Goal: Task Accomplishment & Management: Use online tool/utility

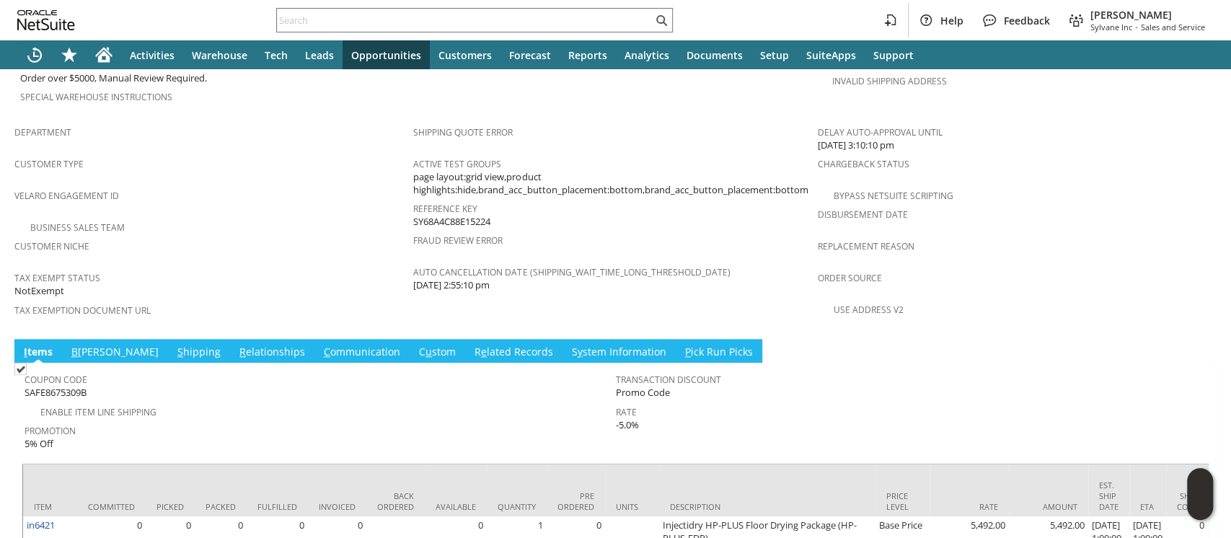
scroll to position [938, 0]
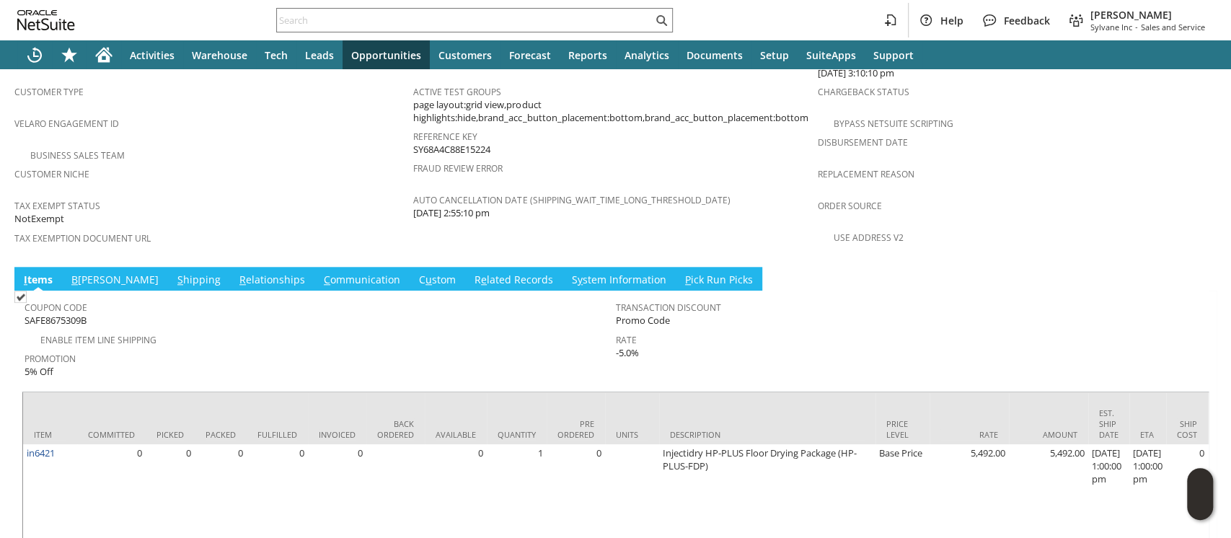
click at [174, 273] on link "S hipping" at bounding box center [199, 281] width 50 height 16
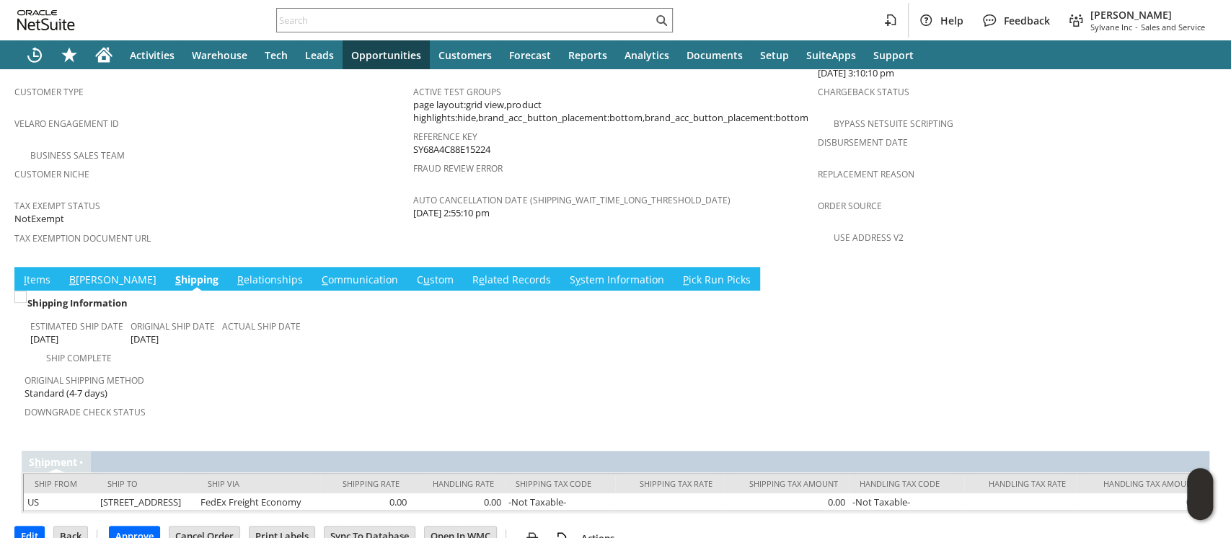
scroll to position [919, 0]
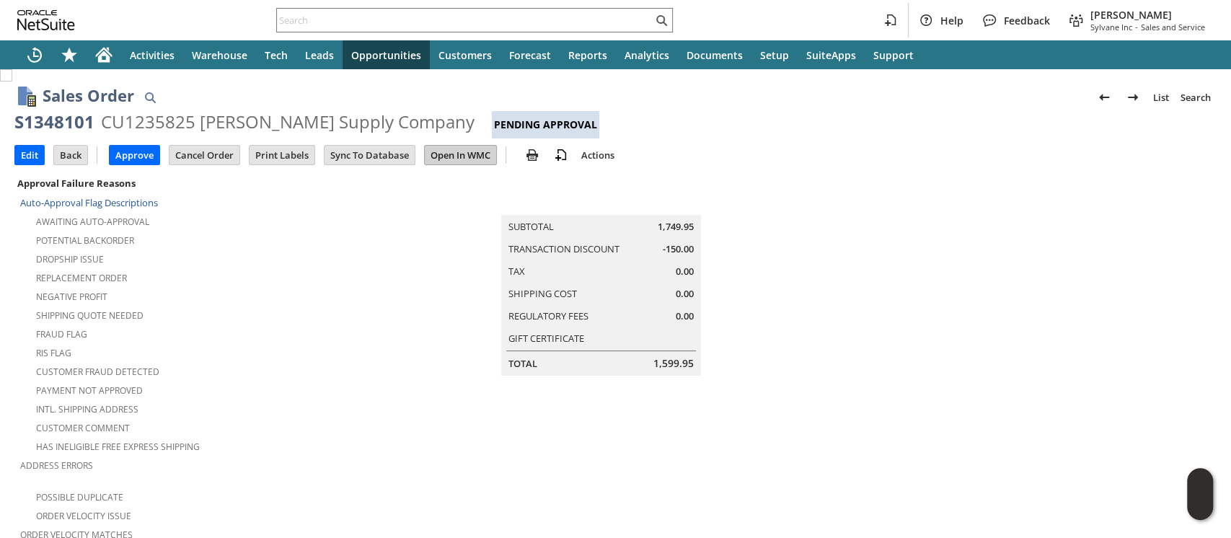
click at [451, 157] on input "Open In WMC" at bounding box center [460, 155] width 71 height 19
click at [27, 159] on input "Edit" at bounding box center [29, 155] width 29 height 19
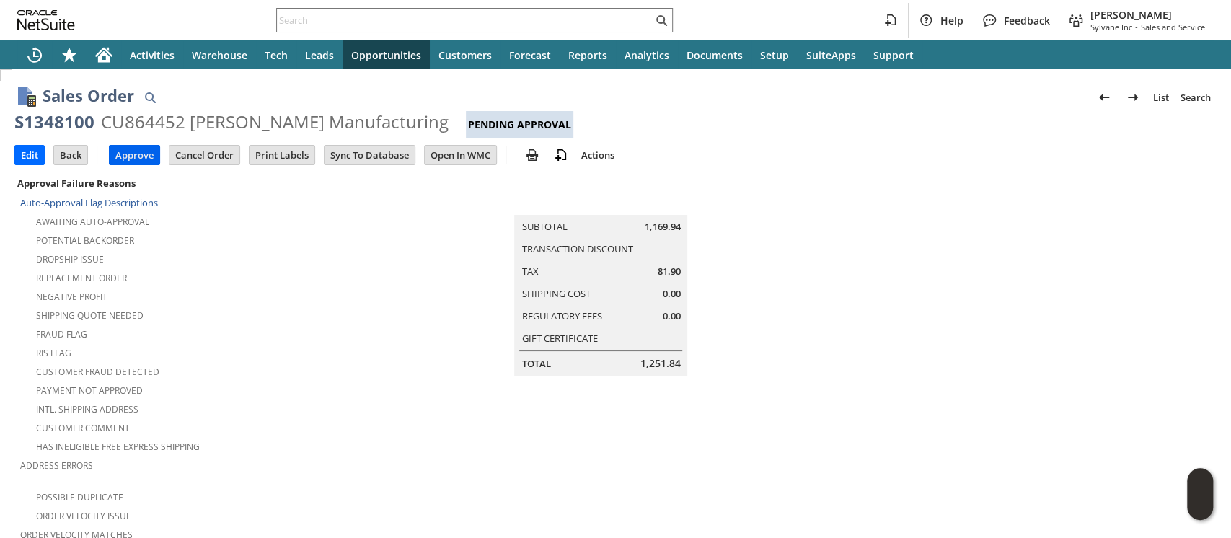
click at [125, 150] on input "Approve" at bounding box center [135, 155] width 50 height 19
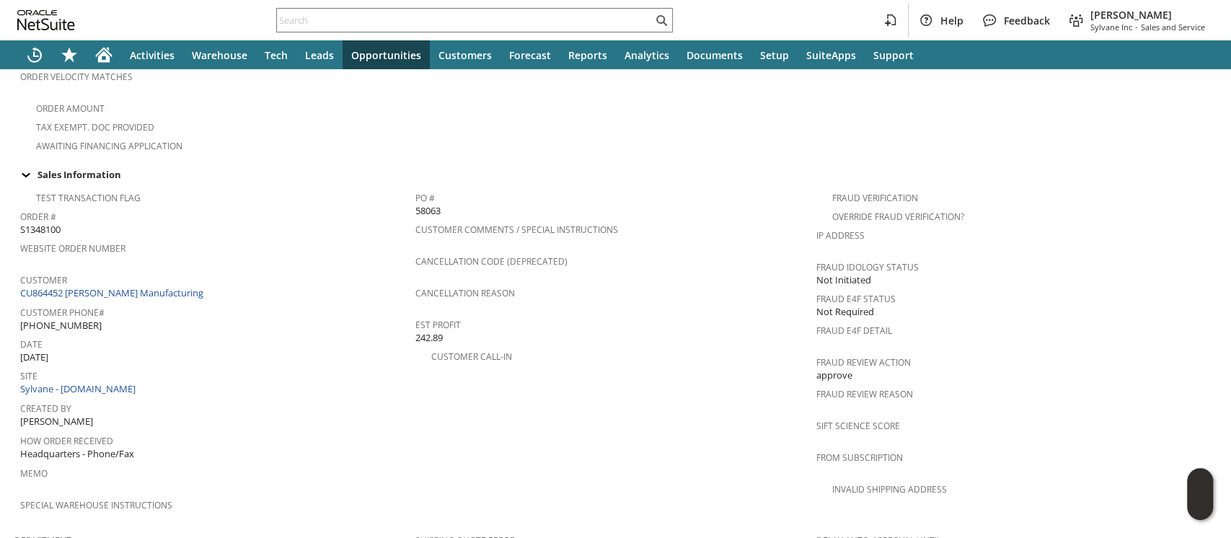
scroll to position [384, 0]
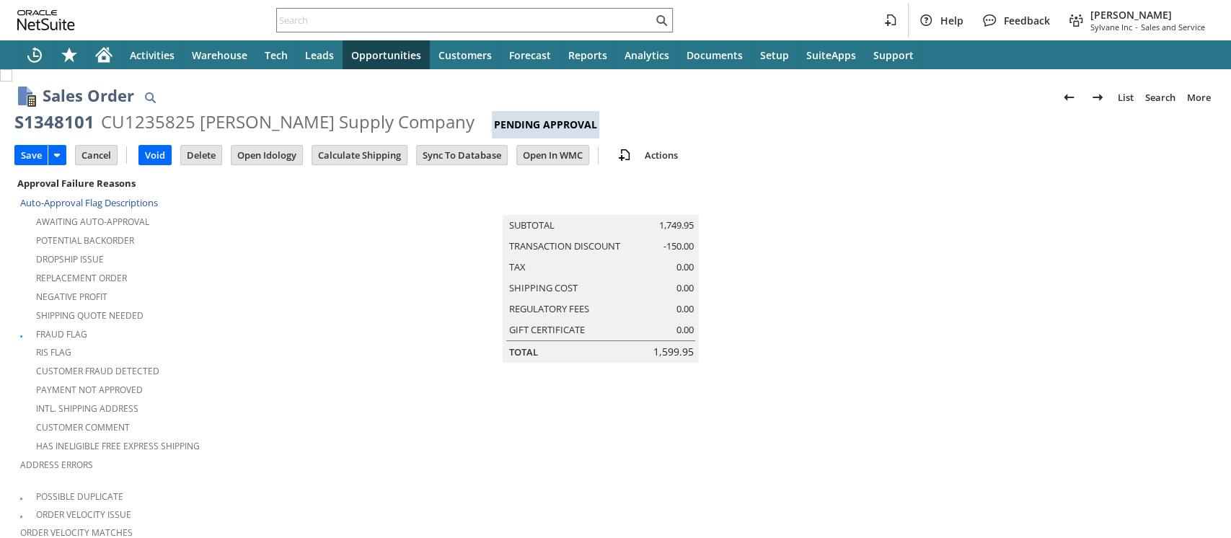
scroll to position [465, 0]
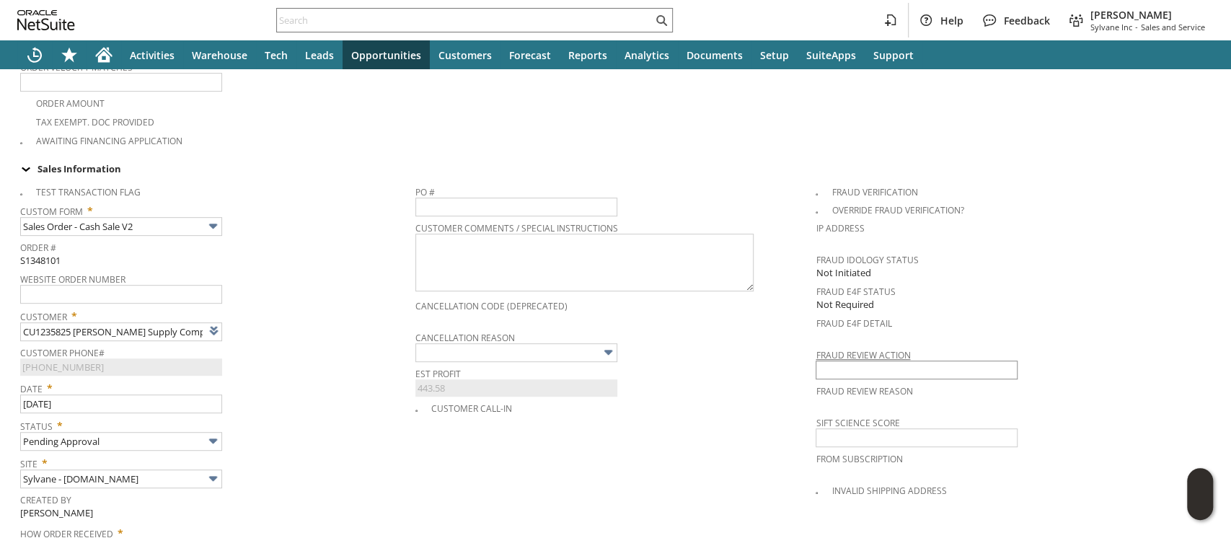
type input "Intelligent Recommendations¹⁰"
click at [823, 360] on input "text" at bounding box center [916, 369] width 202 height 19
type input "approve"
click at [746, 398] on div "Customer Call-in" at bounding box center [615, 406] width 401 height 17
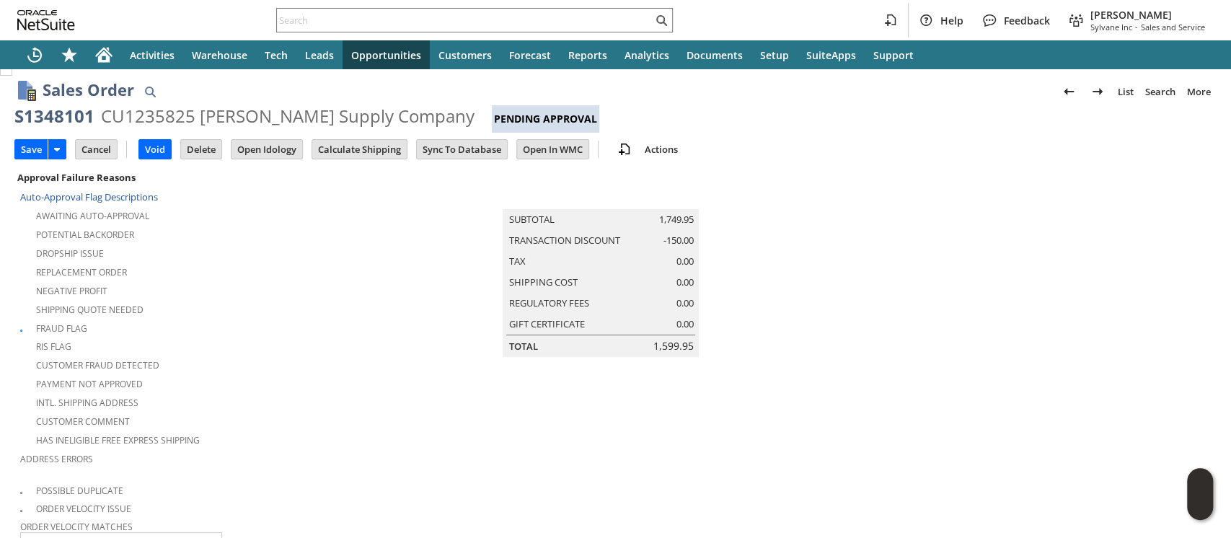
scroll to position [0, 0]
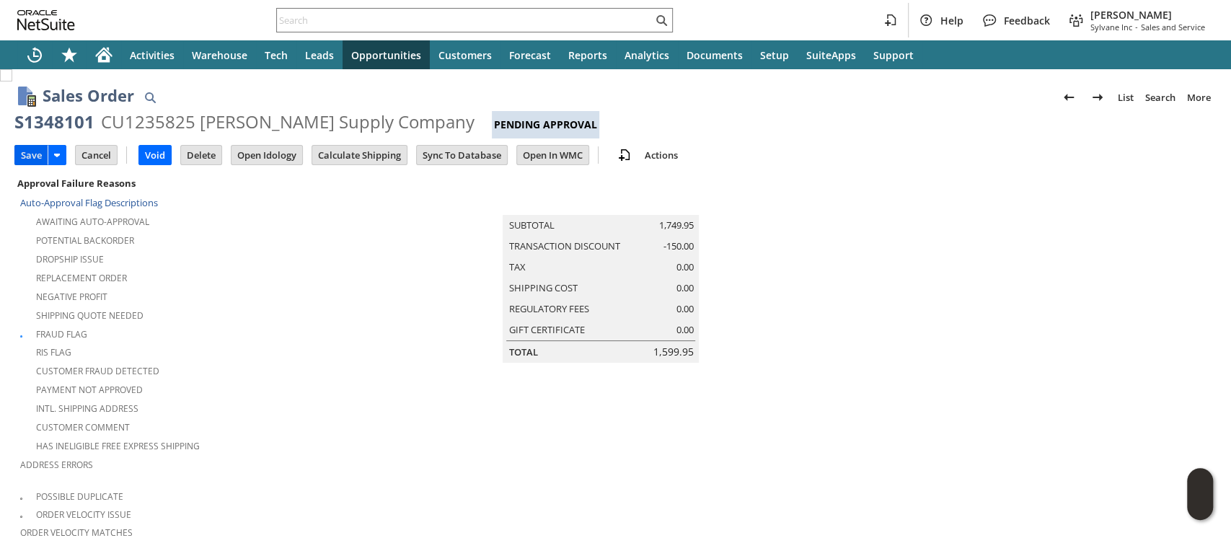
click at [32, 155] on input "Save" at bounding box center [31, 155] width 32 height 19
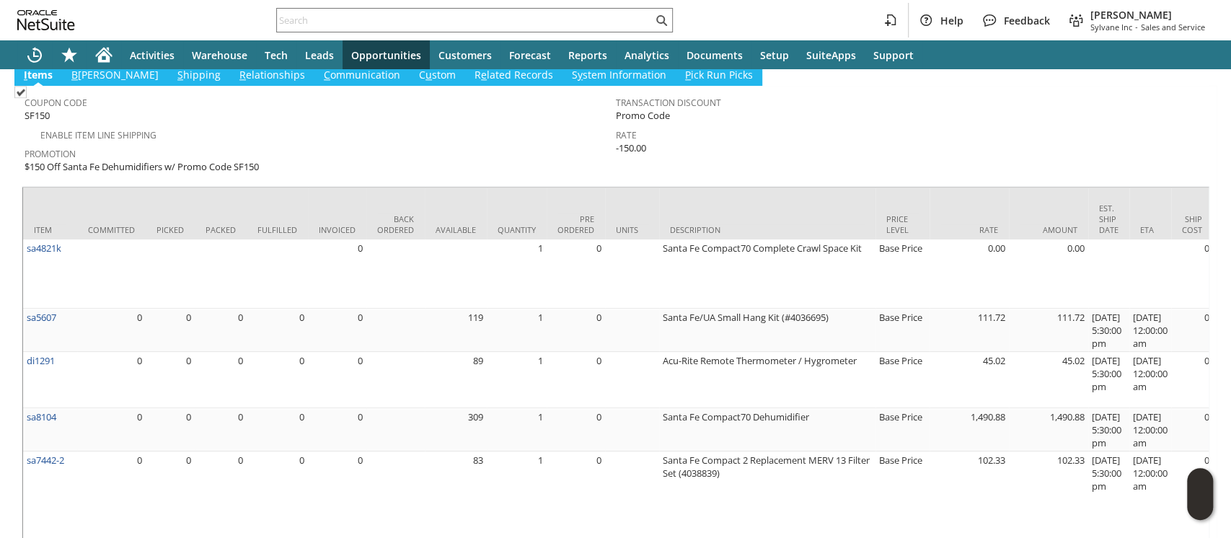
scroll to position [1203, 0]
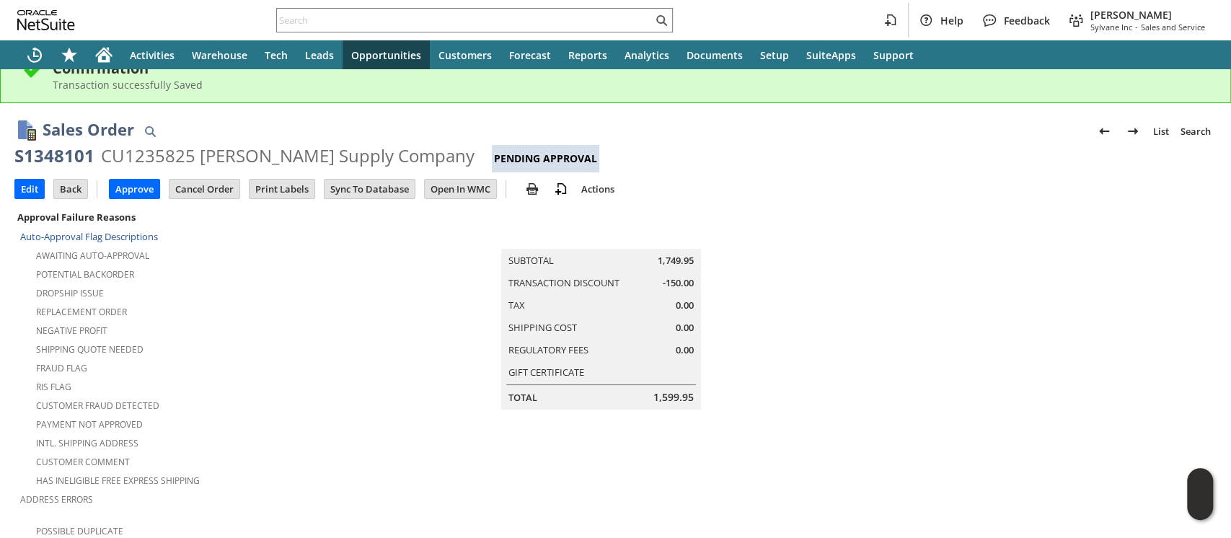
scroll to position [0, 0]
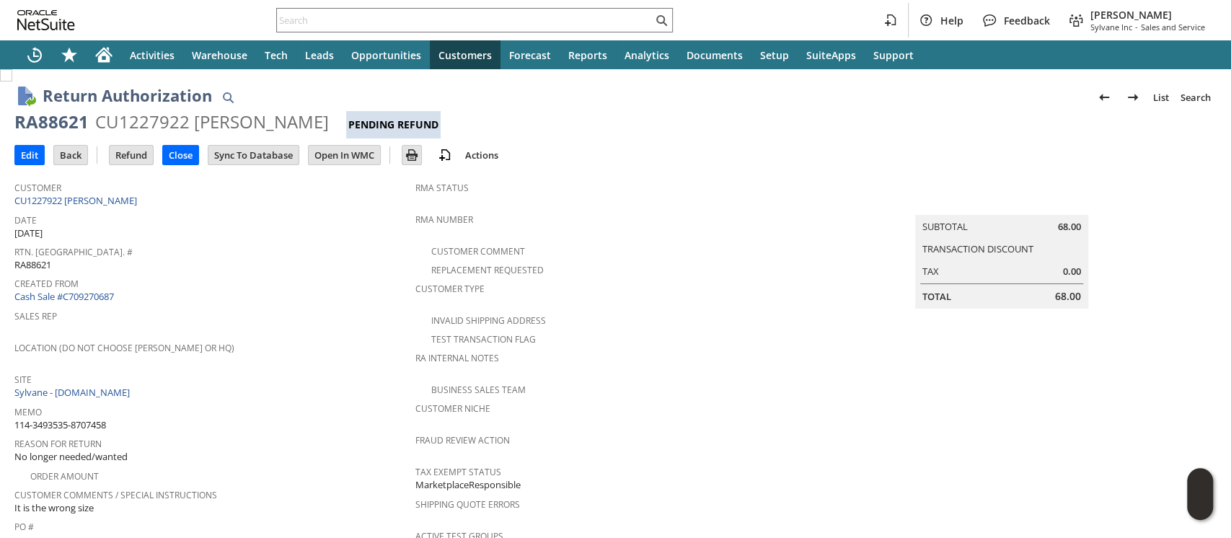
click at [97, 418] on span "114-3493535-8707458" at bounding box center [60, 425] width 92 height 14
copy tbody "114-3493535-8707458"
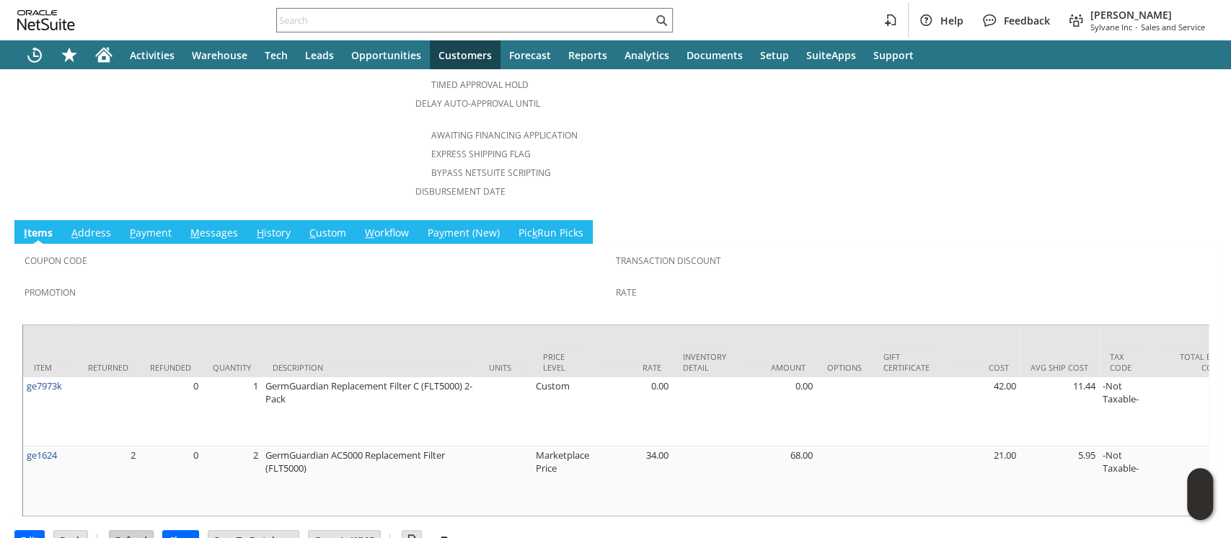
click at [128, 531] on input "Refund" at bounding box center [131, 540] width 43 height 19
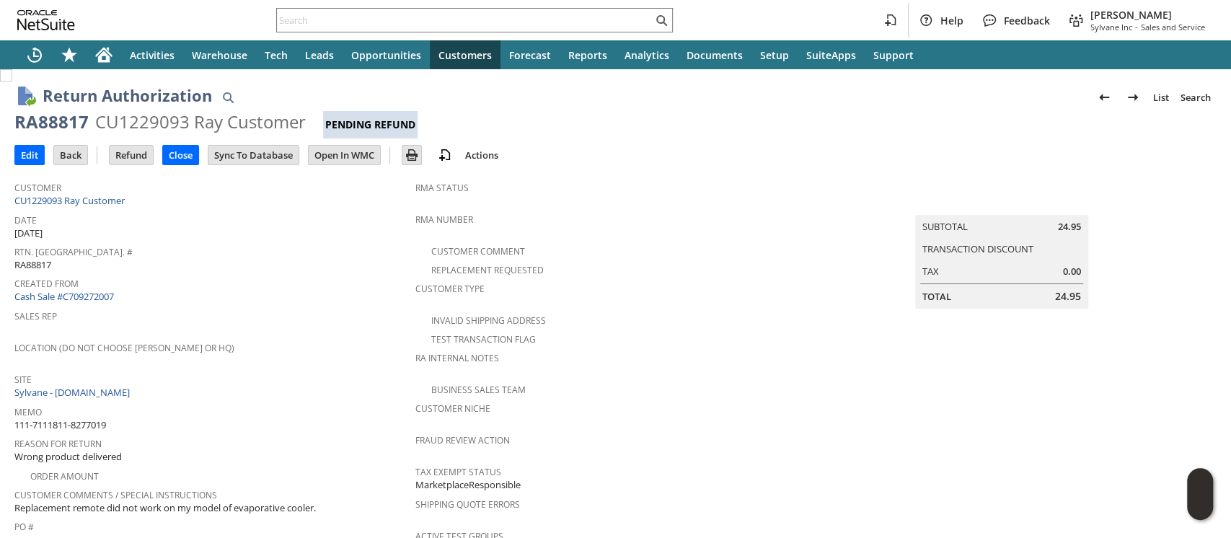
click at [95, 418] on span "111-7111811-8277019" at bounding box center [60, 425] width 92 height 14
copy tbody "111-7111811-8277019"
click at [139, 158] on input "Refund" at bounding box center [131, 155] width 43 height 19
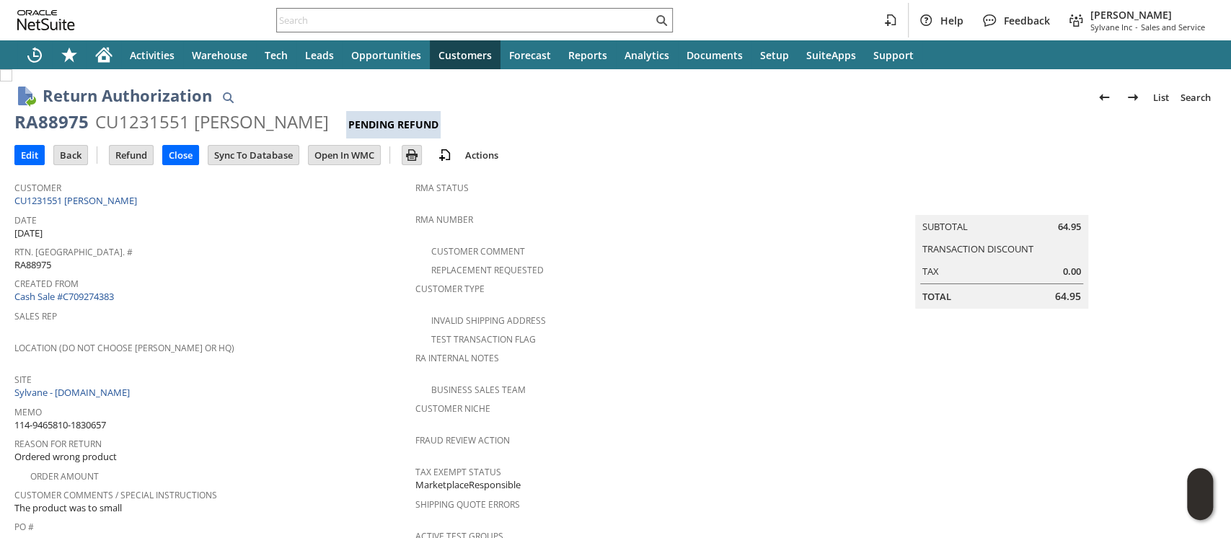
click at [95, 418] on span "114-9465810-1830657" at bounding box center [60, 425] width 92 height 14
copy tbody "114-9465810-1830657"
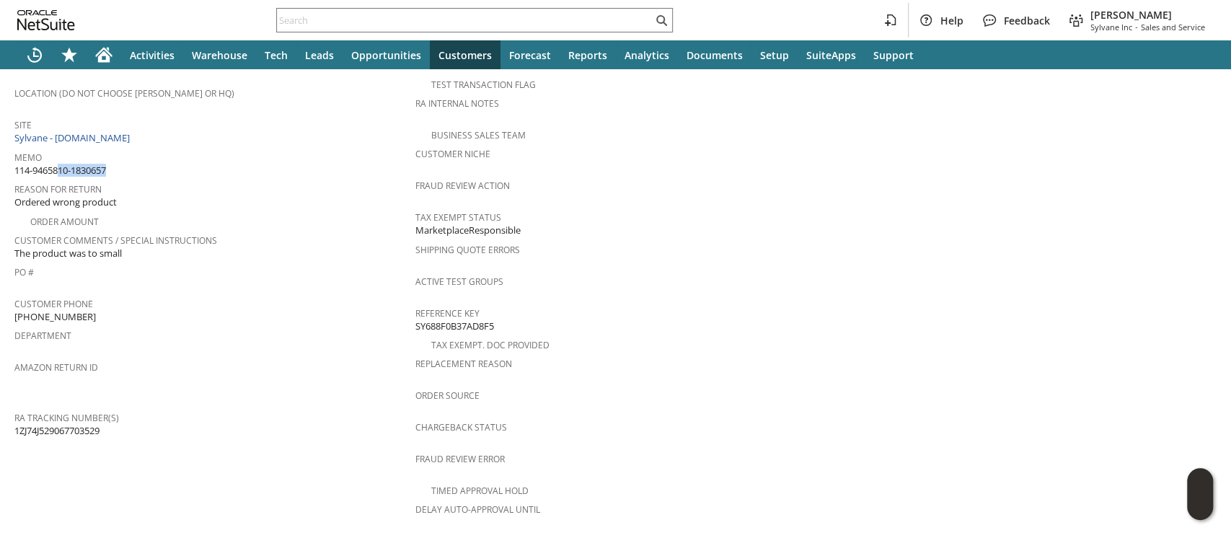
scroll to position [605, 0]
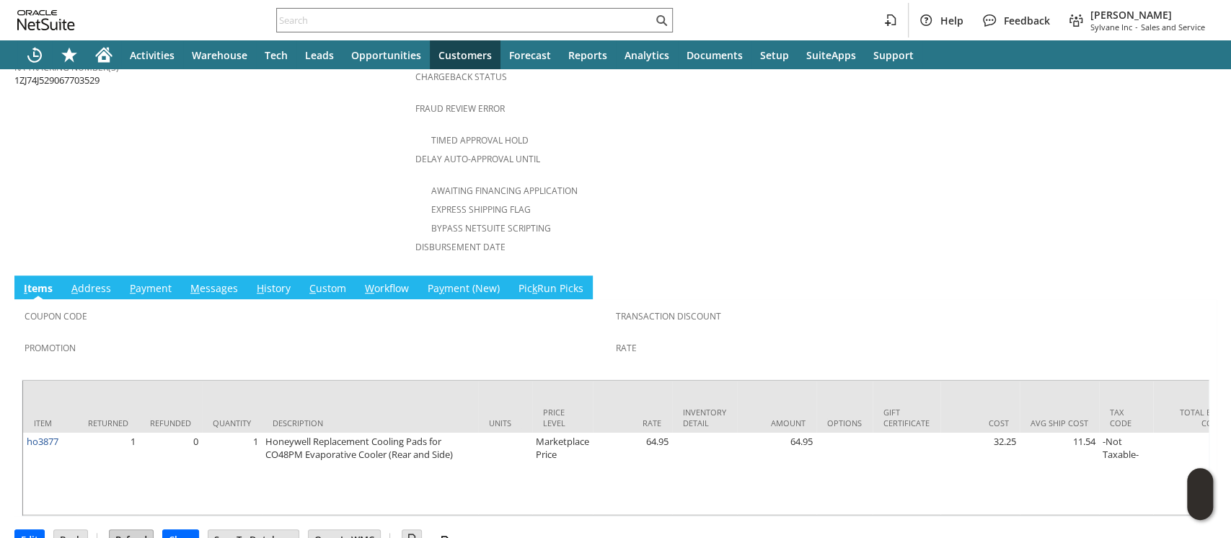
click at [133, 530] on input "Refund" at bounding box center [131, 539] width 43 height 19
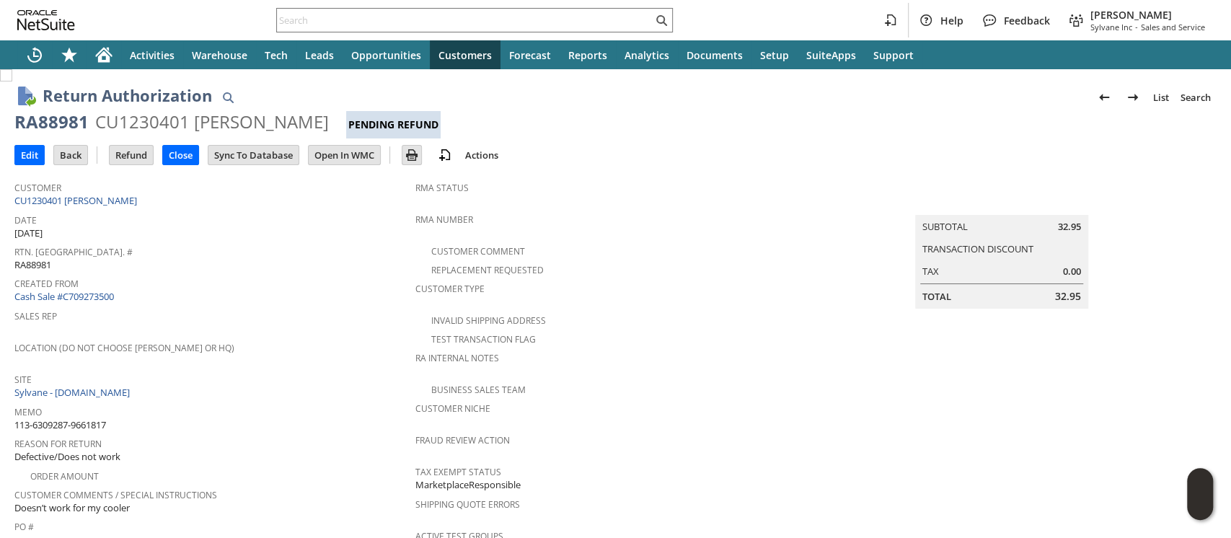
click at [87, 418] on span "113-6309287-9661817" at bounding box center [60, 425] width 92 height 14
copy tbody "113-6309287-9661817"
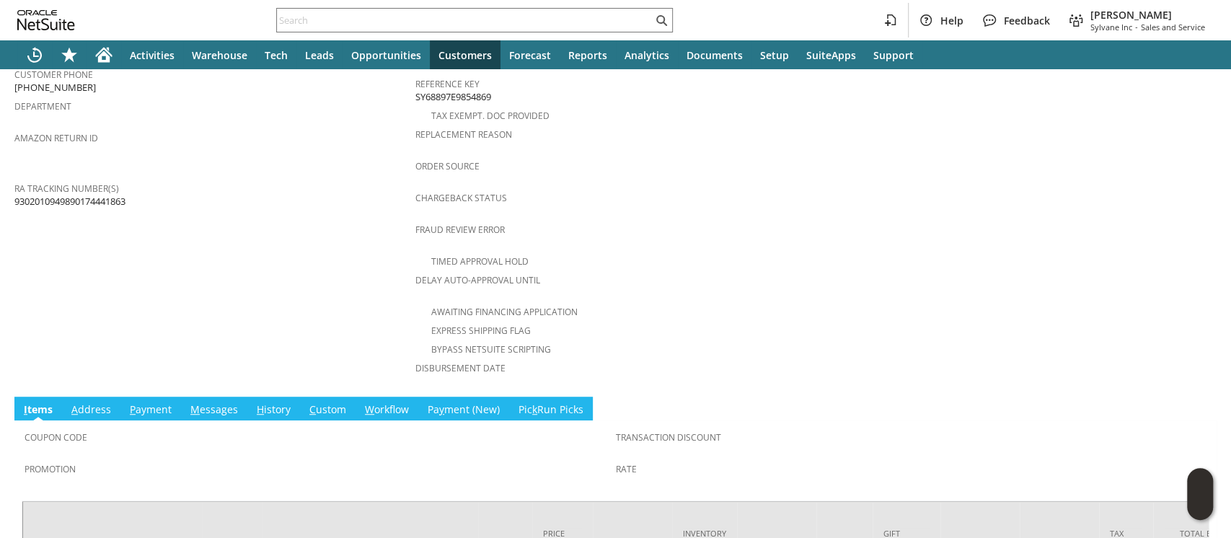
scroll to position [605, 0]
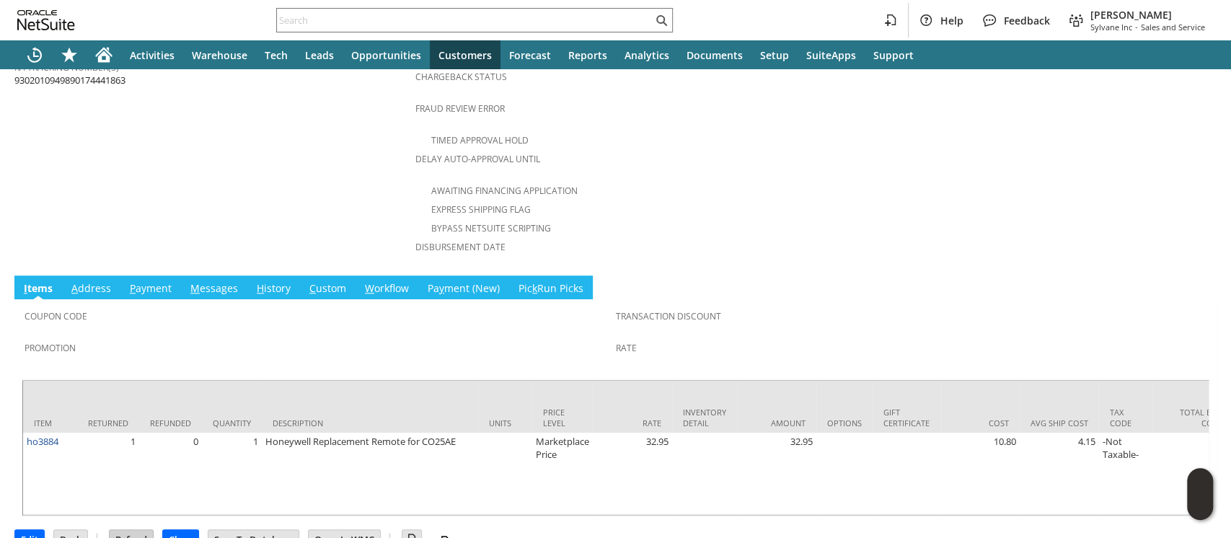
click at [134, 530] on input "Refund" at bounding box center [131, 539] width 43 height 19
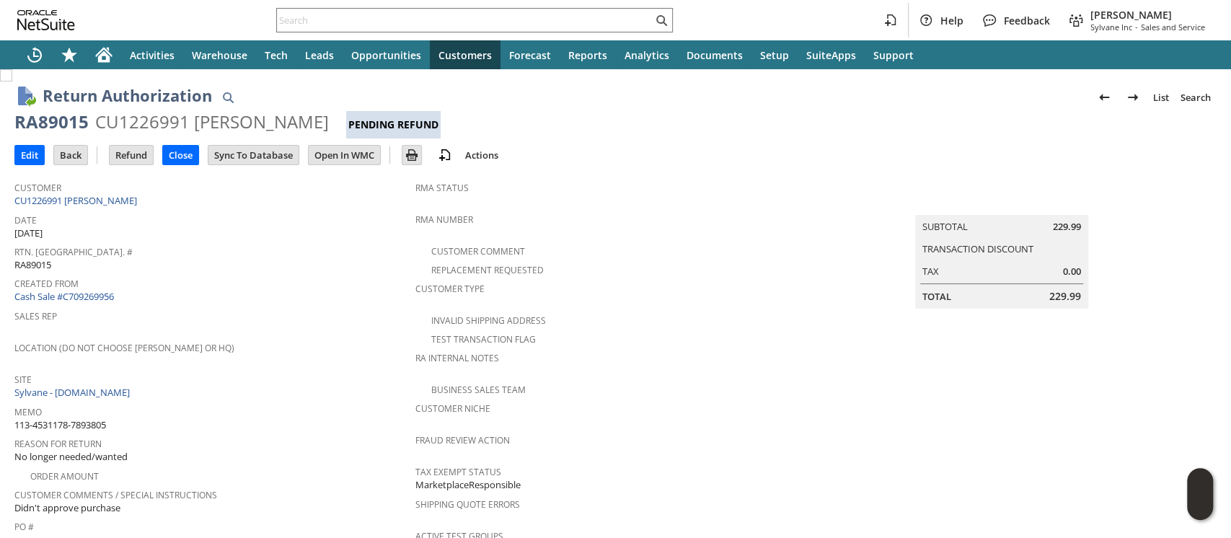
click at [94, 418] on span "113-4531178-7893805" at bounding box center [60, 425] width 92 height 14
copy tbody "113-4531178-7893805"
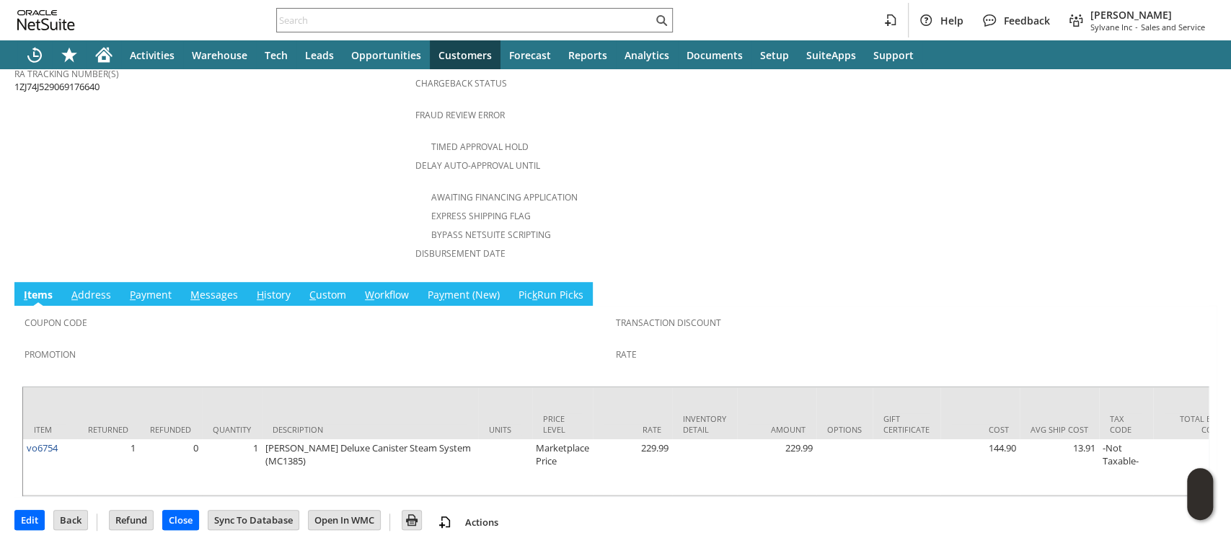
scroll to position [605, 0]
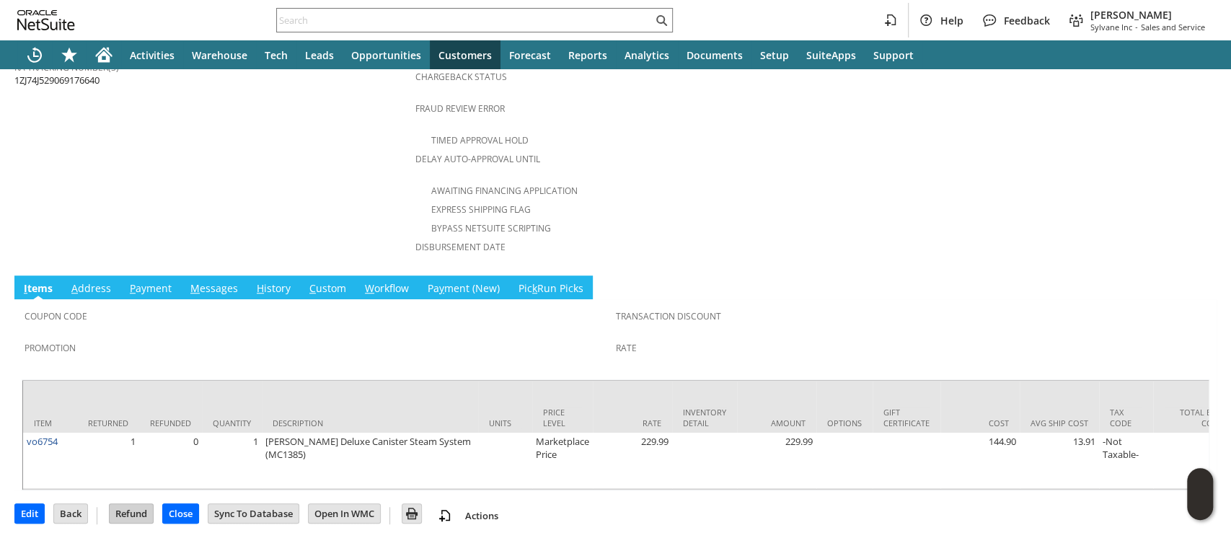
click at [128, 504] on input "Refund" at bounding box center [131, 513] width 43 height 19
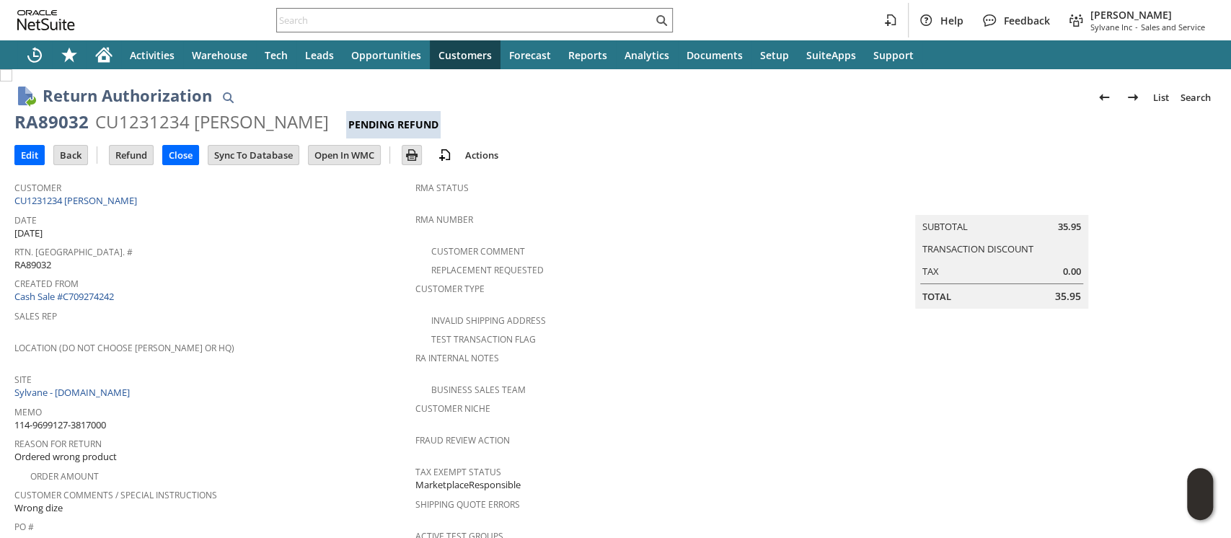
click at [90, 418] on span "114-9699127-3817000" at bounding box center [60, 425] width 92 height 14
copy tbody "114-9699127-3817000"
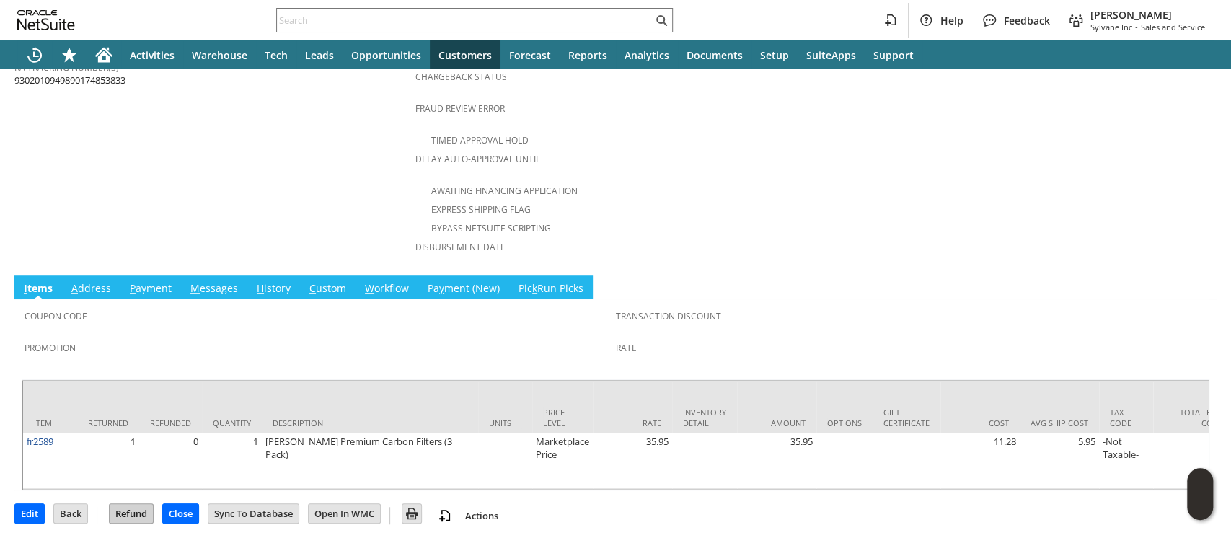
click at [127, 505] on input "Refund" at bounding box center [131, 513] width 43 height 19
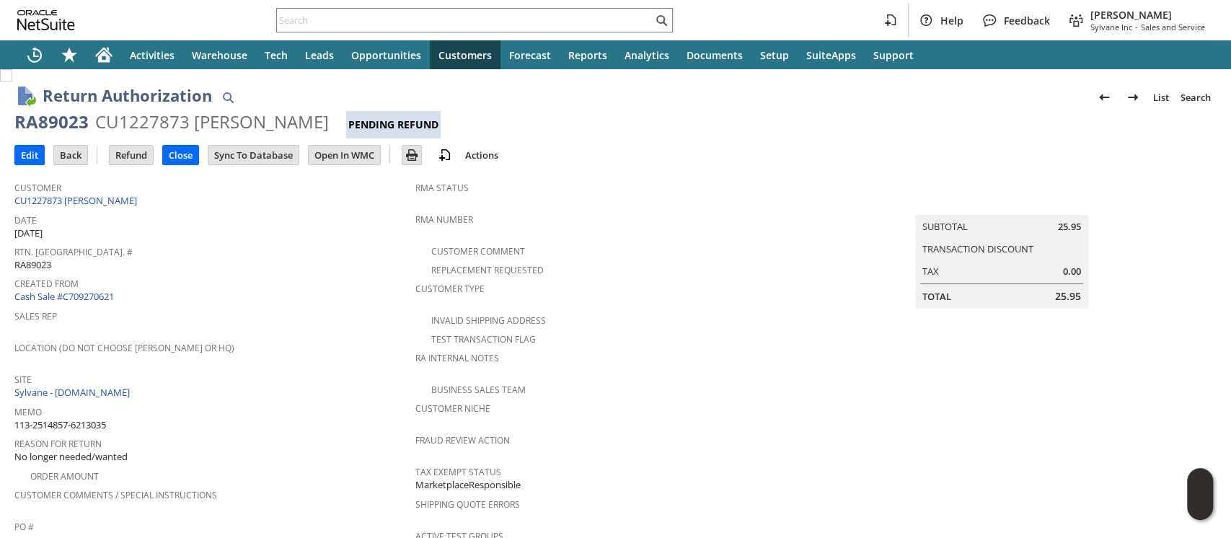
click at [88, 418] on span "113-2514857-6213035" at bounding box center [60, 425] width 92 height 14
copy tbody "113-2514857-6213035"
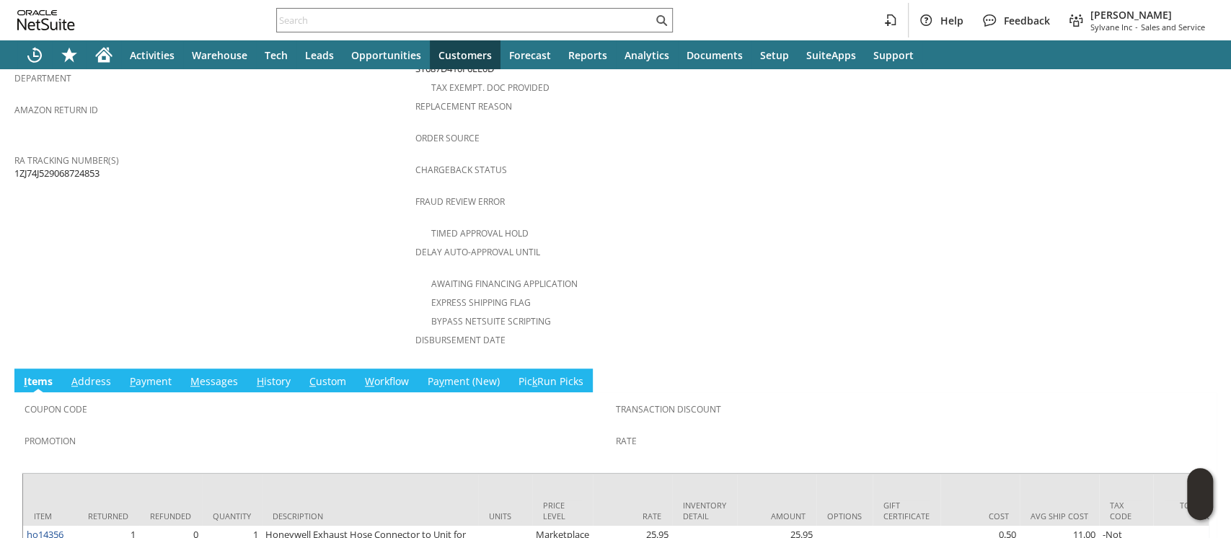
scroll to position [643, 0]
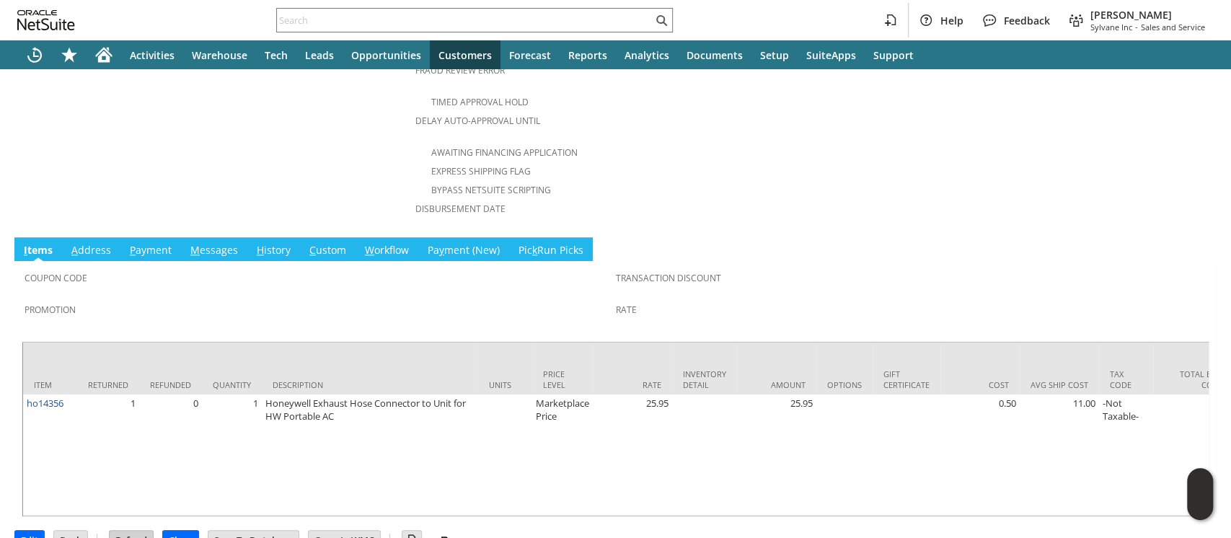
click at [133, 531] on input "Refund" at bounding box center [131, 540] width 43 height 19
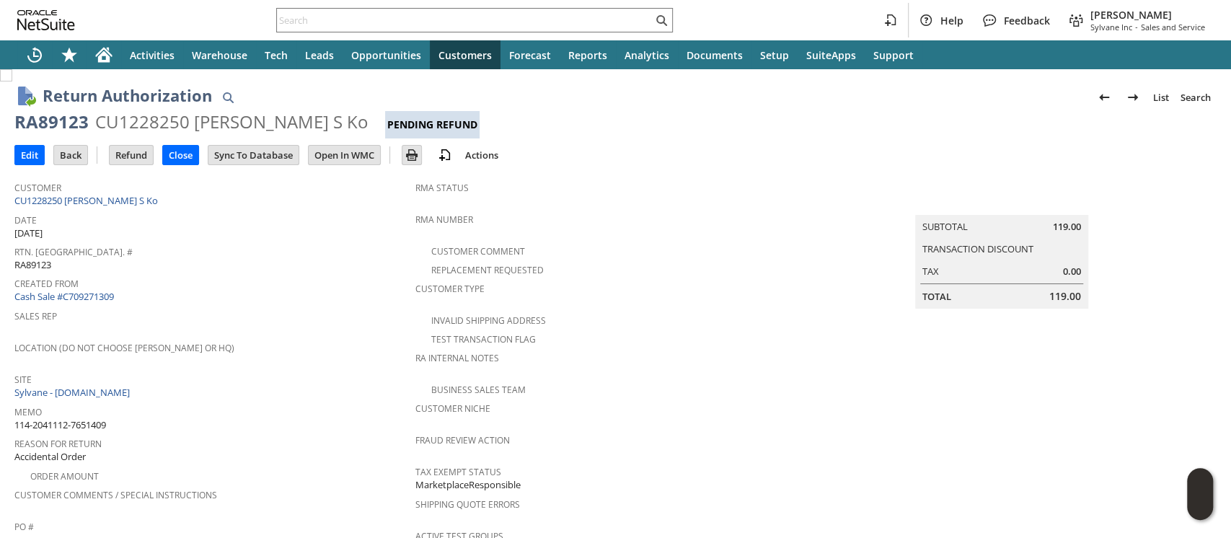
click at [102, 418] on span "114-2041112-7651409" at bounding box center [60, 425] width 92 height 14
copy tbody "114-2041112-7651409"
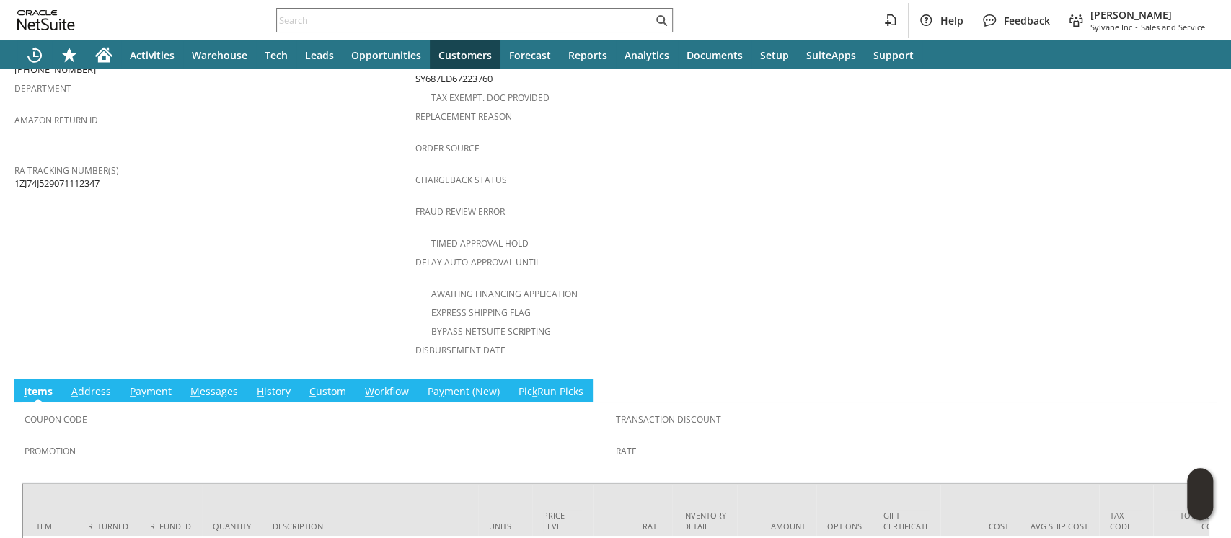
scroll to position [579, 0]
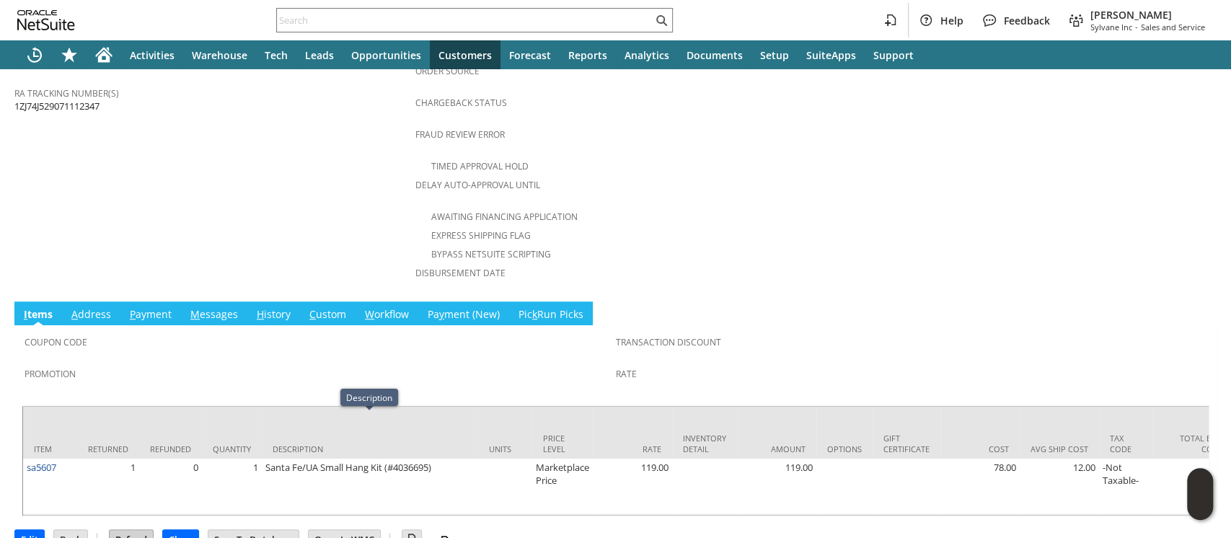
click at [136, 530] on input "Refund" at bounding box center [131, 539] width 43 height 19
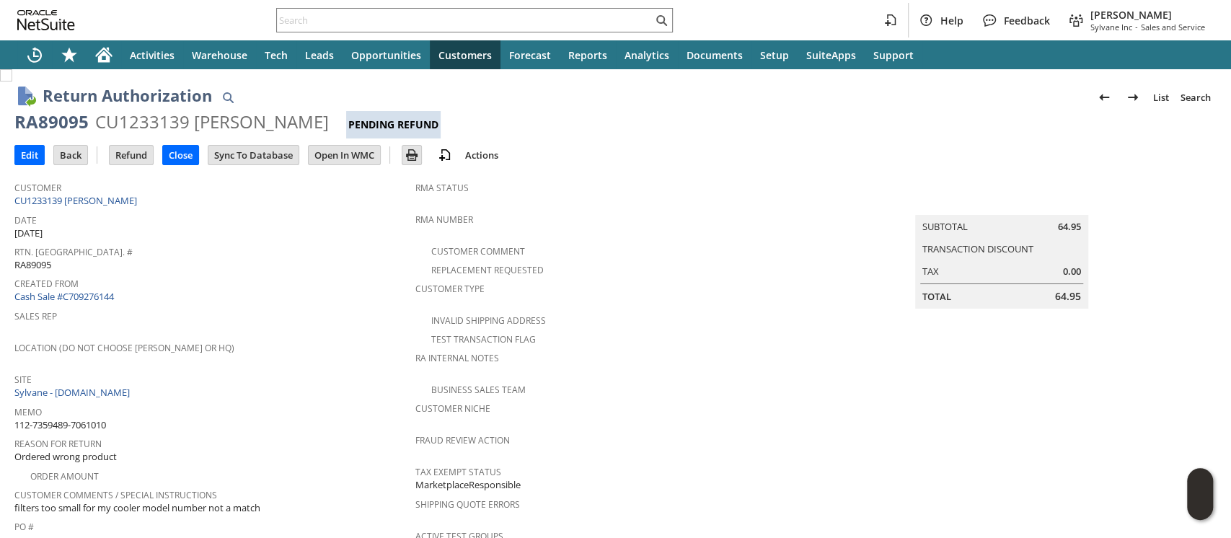
click at [99, 418] on span "112-7359489-7061010" at bounding box center [60, 425] width 92 height 14
copy tbody "112-7359489-7061010"
click at [100, 418] on span "112-7359489-7061010" at bounding box center [60, 425] width 92 height 14
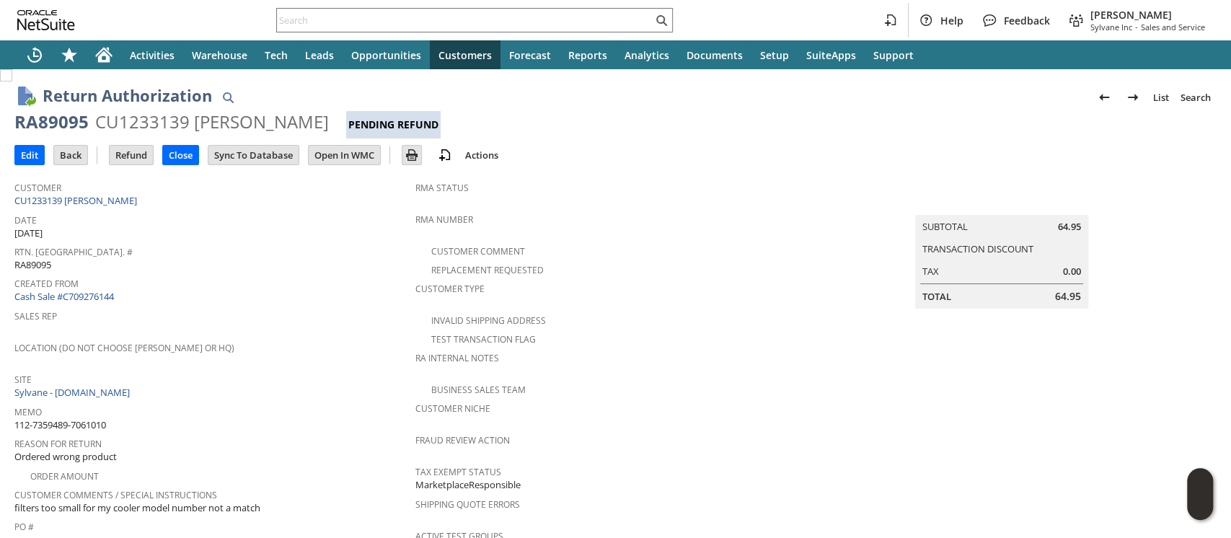
click at [100, 418] on span "112-7359489-7061010" at bounding box center [60, 425] width 92 height 14
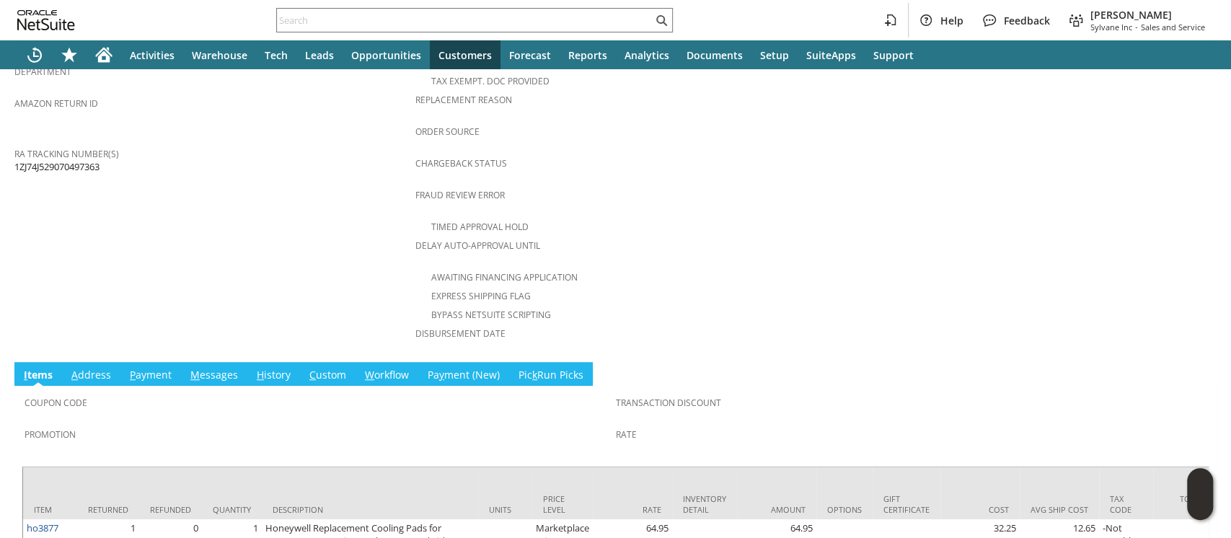
scroll to position [605, 0]
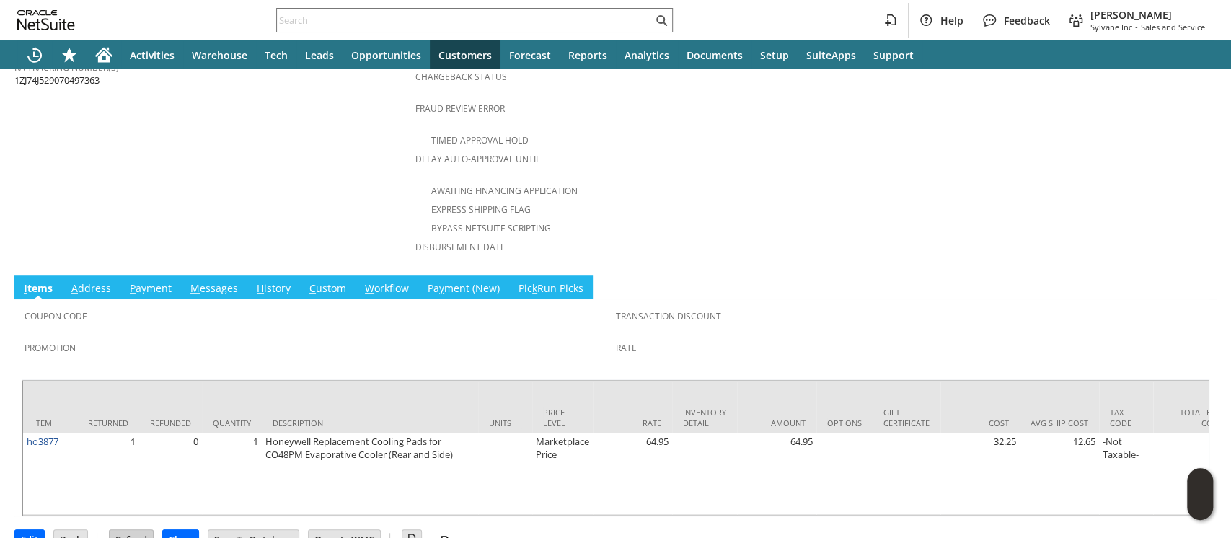
click at [135, 530] on input "Refund" at bounding box center [131, 539] width 43 height 19
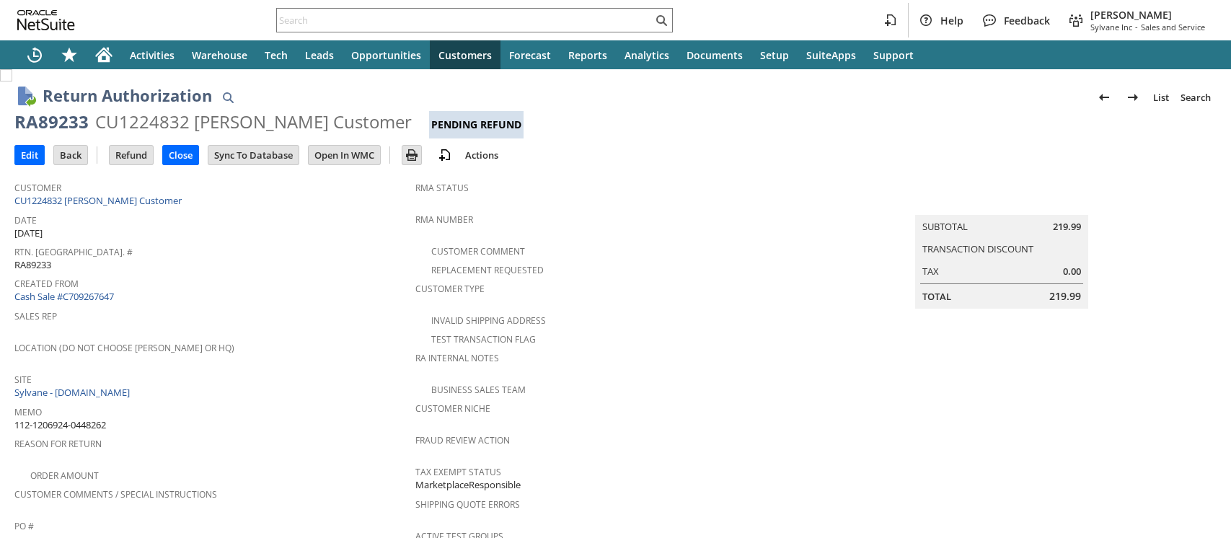
click at [97, 418] on span "112-1206924-0448262" at bounding box center [60, 425] width 92 height 14
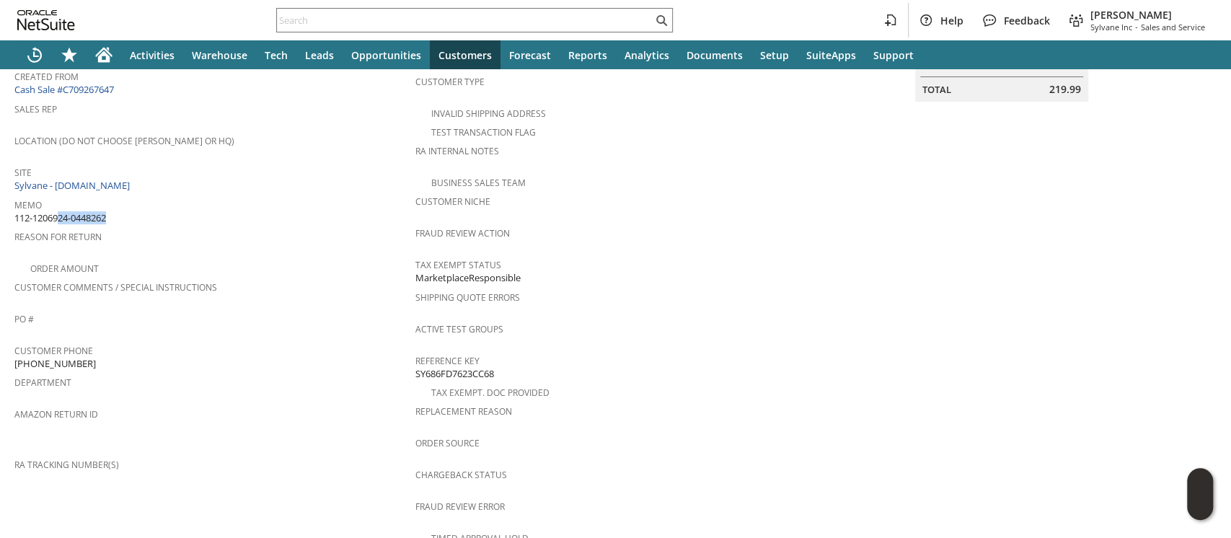
scroll to position [566, 0]
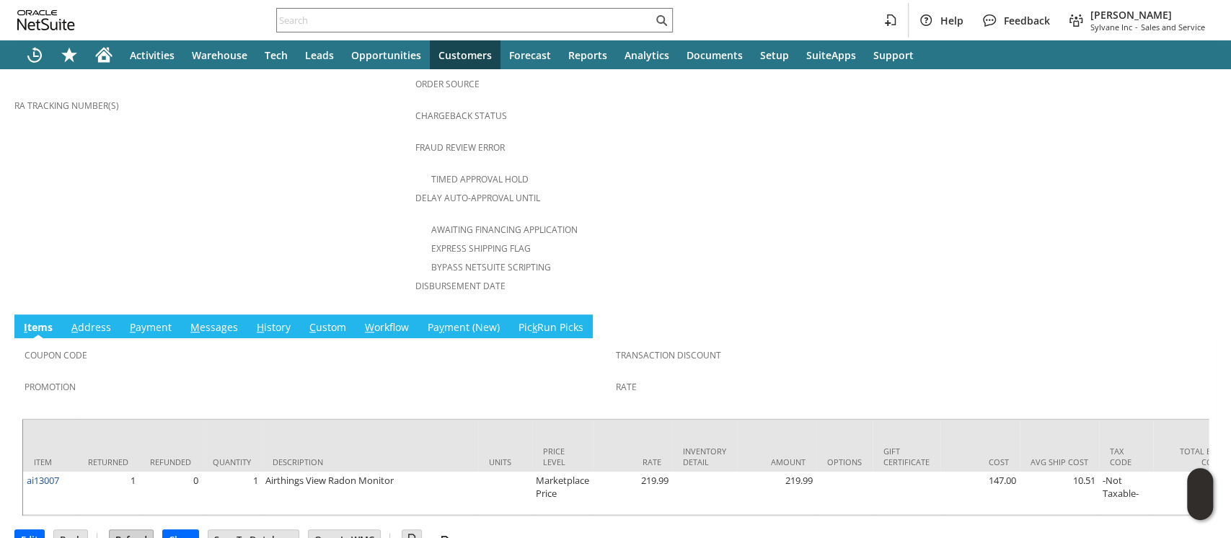
click at [137, 530] on input "Refund" at bounding box center [131, 539] width 43 height 19
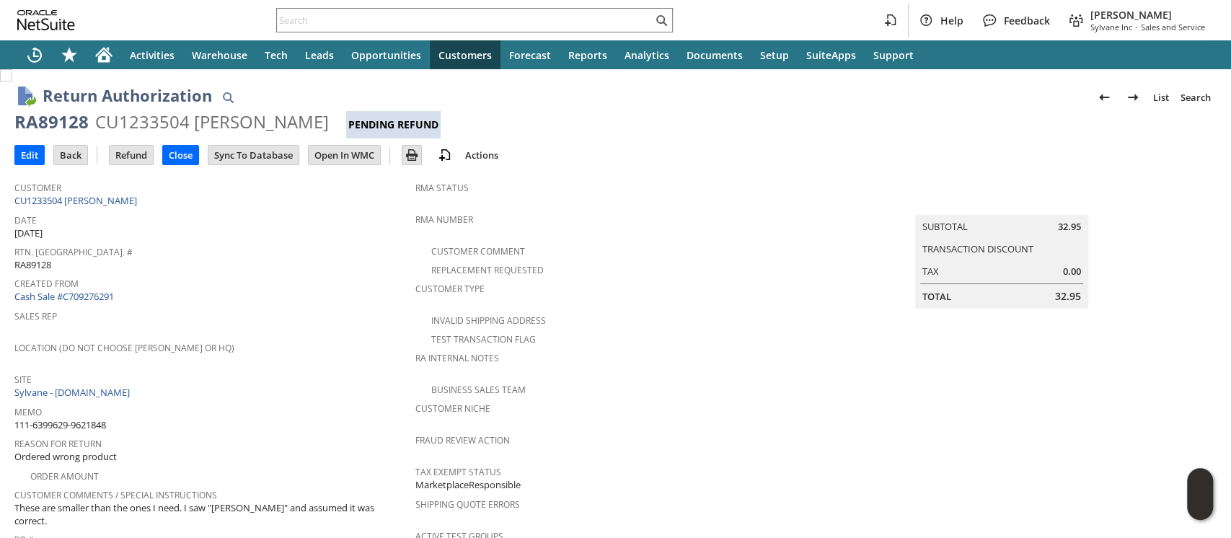
click at [89, 418] on span "111-6399629-9621848" at bounding box center [60, 425] width 92 height 14
copy tbody "111-6399629-9621848"
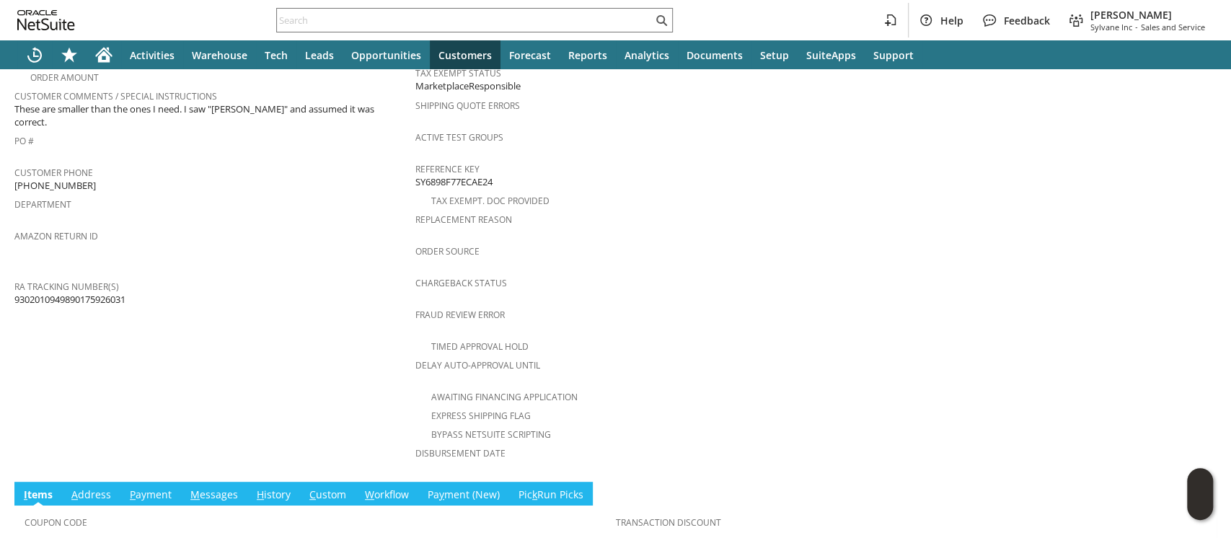
scroll to position [605, 0]
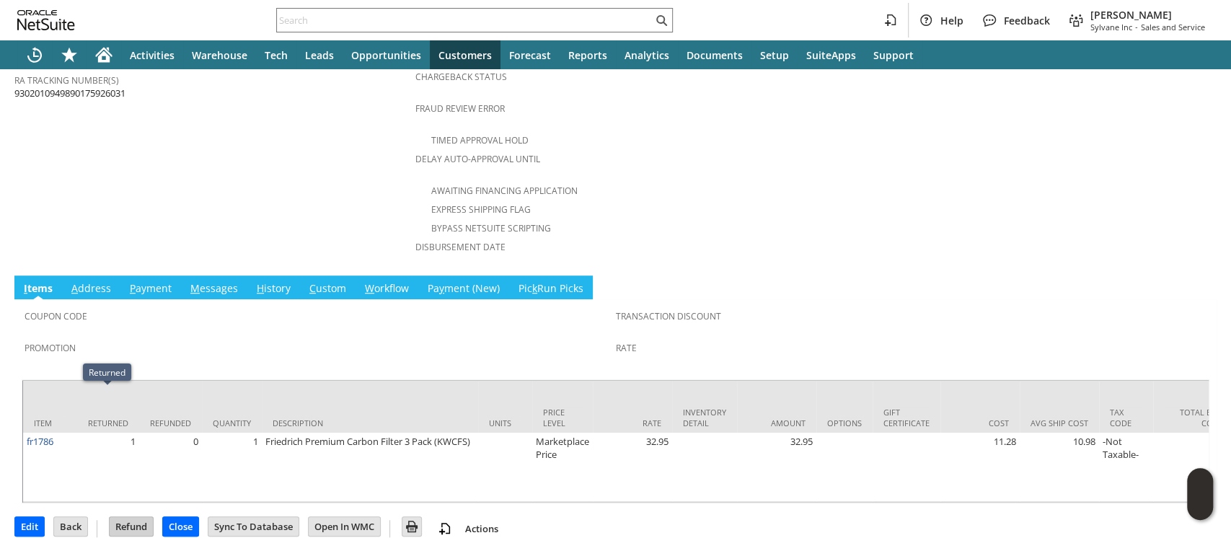
click at [133, 518] on td "Refund" at bounding box center [131, 526] width 45 height 20
click at [127, 517] on input "Refund" at bounding box center [131, 526] width 43 height 19
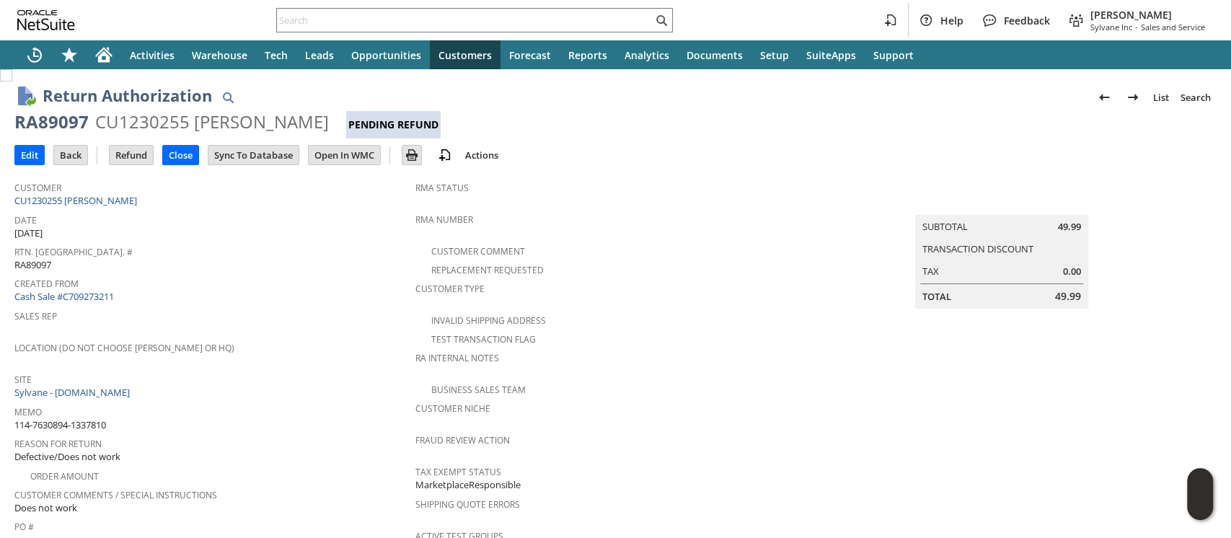
click at [85, 418] on span "114-7630894-1337810" at bounding box center [60, 425] width 92 height 14
copy tbody "114-7630894-1337810"
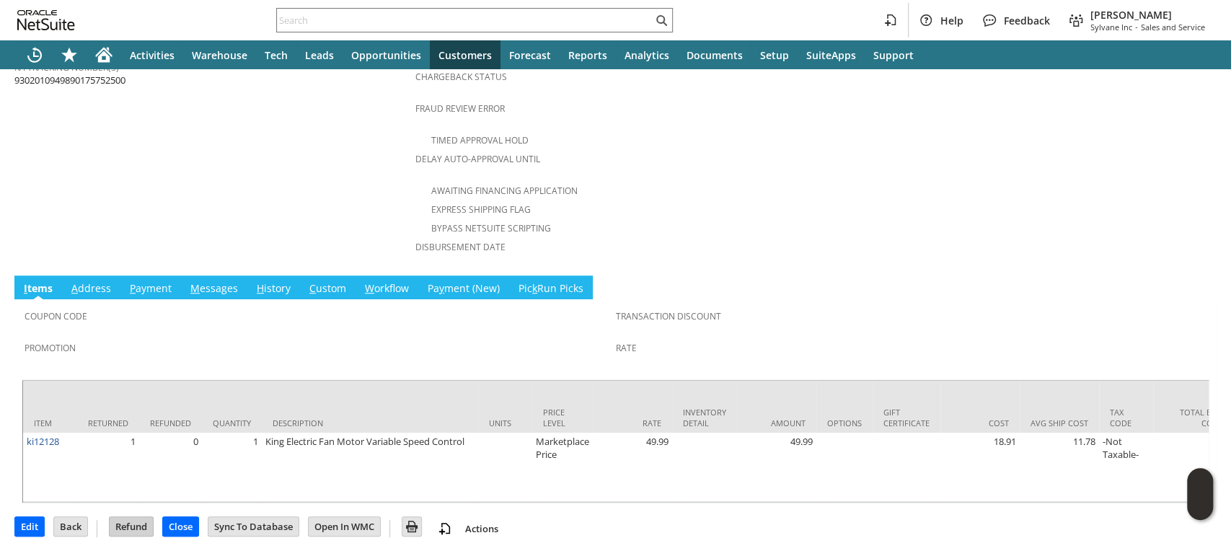
click at [128, 517] on input "Refund" at bounding box center [131, 526] width 43 height 19
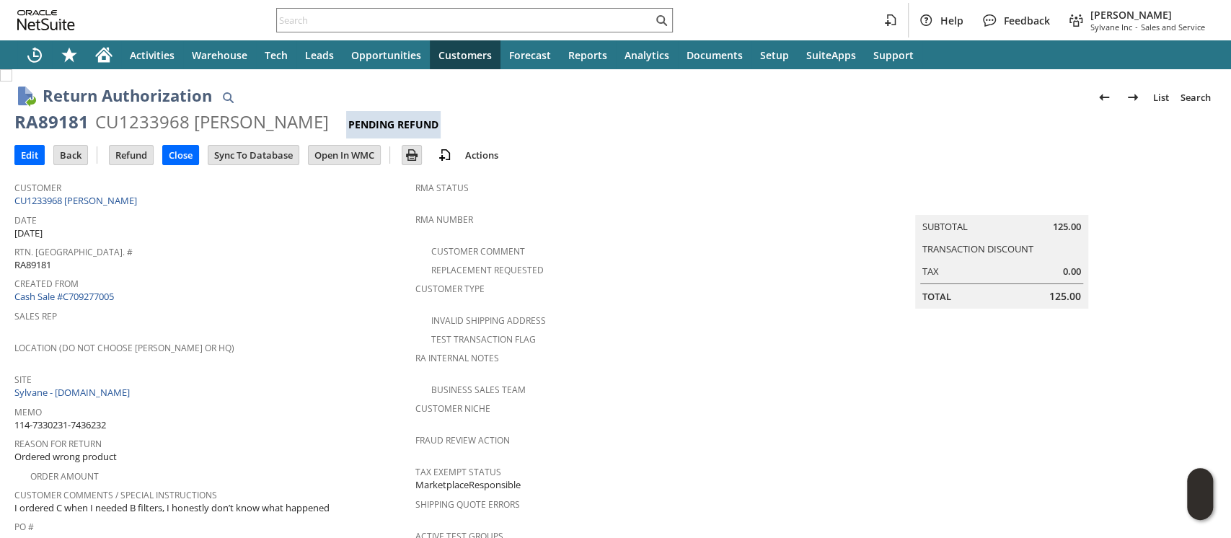
click at [95, 402] on span "Memo" at bounding box center [211, 410] width 394 height 17
click at [95, 418] on span "114-7330231-7436232" at bounding box center [60, 425] width 92 height 14
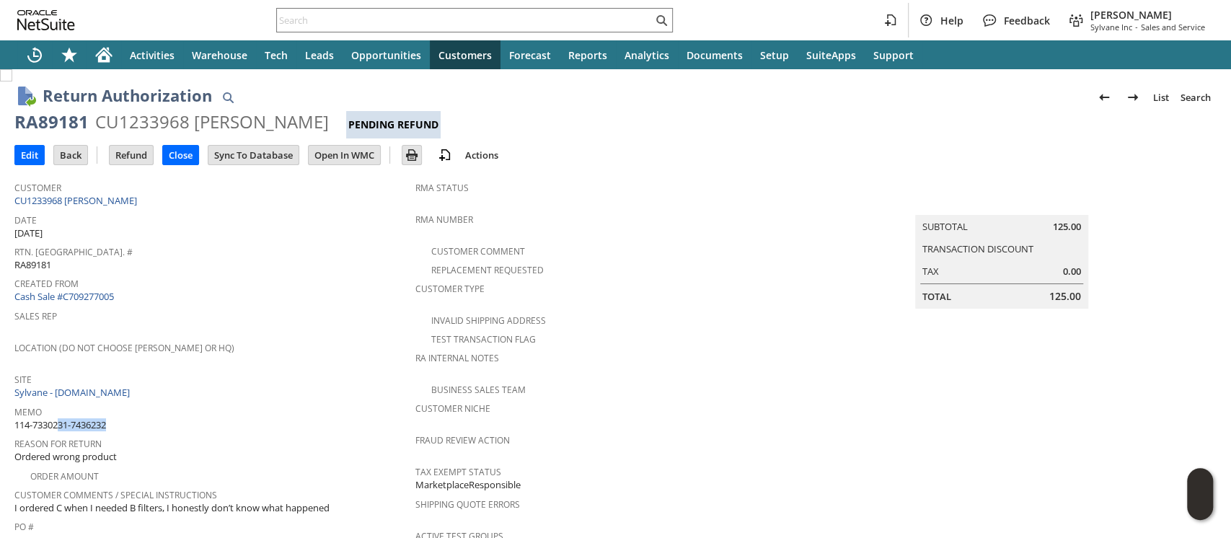
copy tbody "114-7330231-7436232"
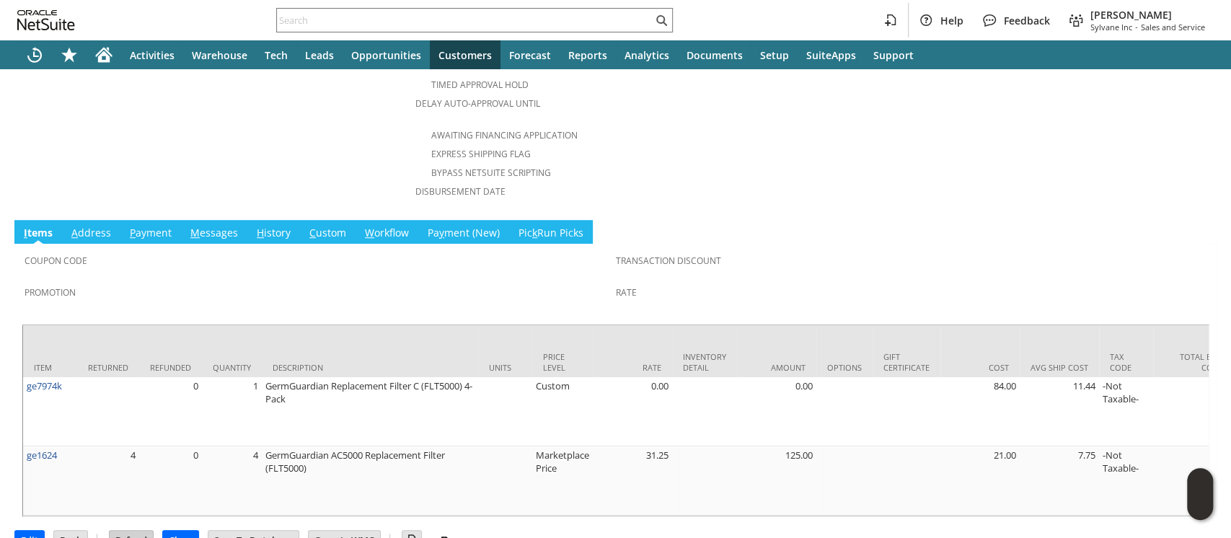
click at [125, 531] on input "Refund" at bounding box center [131, 540] width 43 height 19
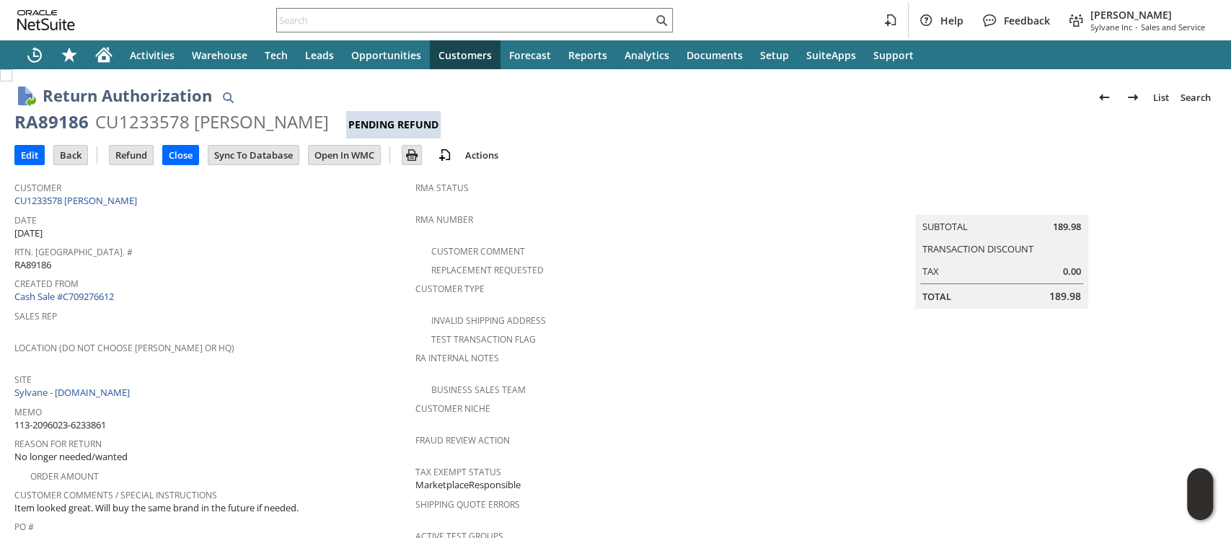
click at [102, 418] on span "113-2096023-6233861" at bounding box center [60, 425] width 92 height 14
copy tbody "113-2096023-6233861"
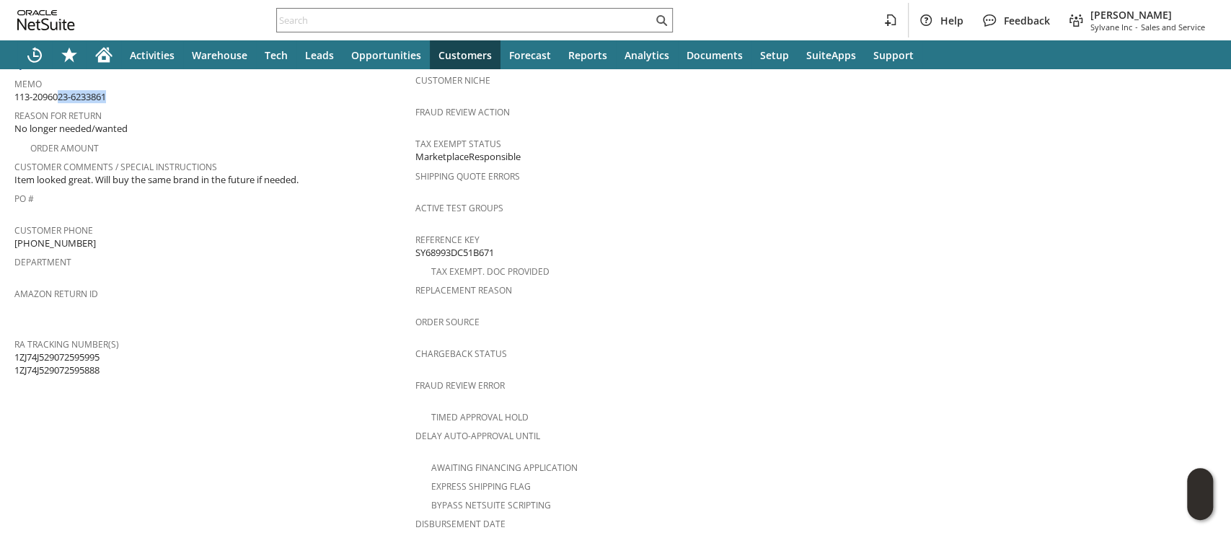
scroll to position [763, 0]
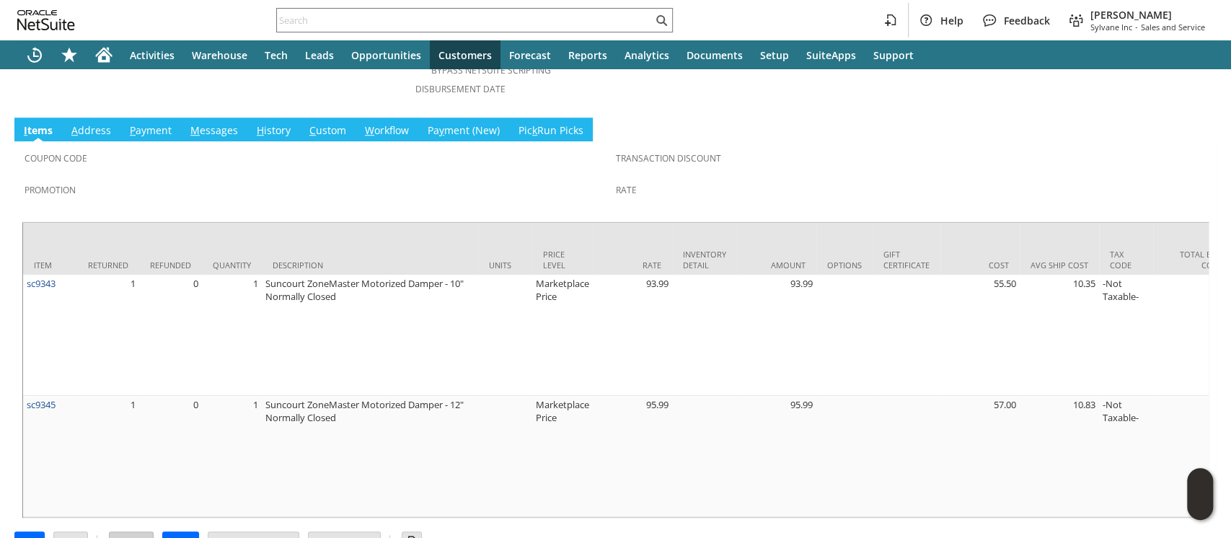
click at [123, 532] on input "Refund" at bounding box center [131, 541] width 43 height 19
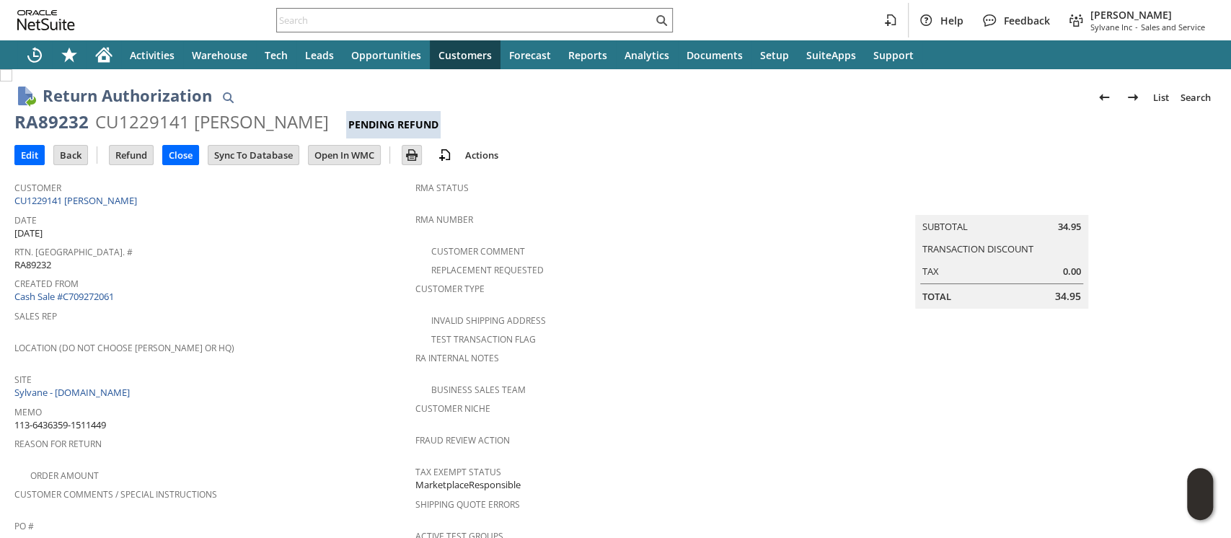
click at [104, 418] on span "113-6436359-1511449" at bounding box center [60, 425] width 92 height 14
copy tbody "113-6436359-1511449"
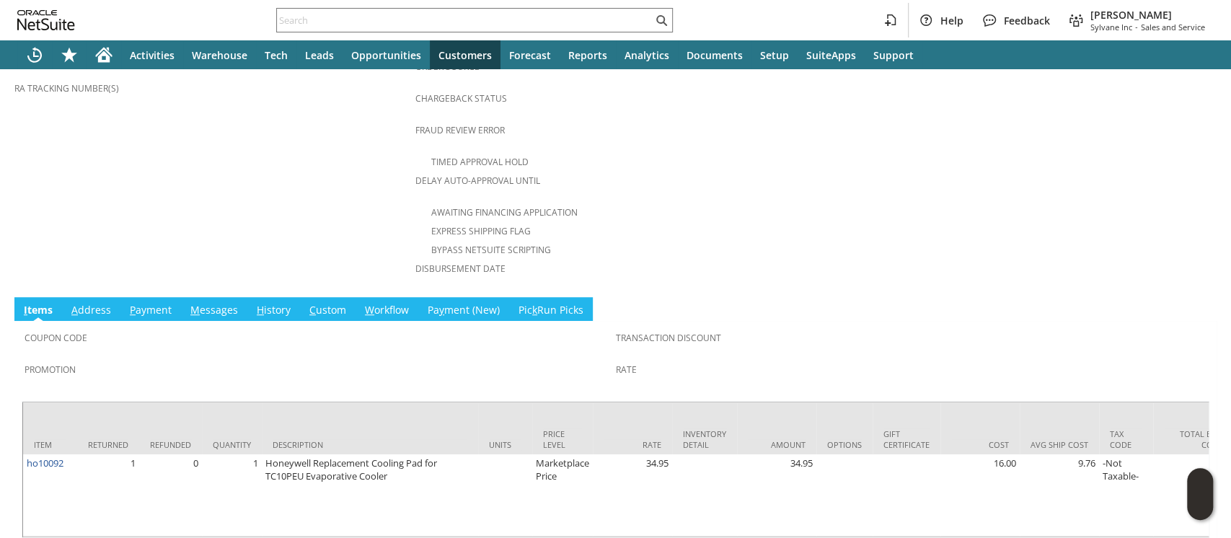
scroll to position [605, 0]
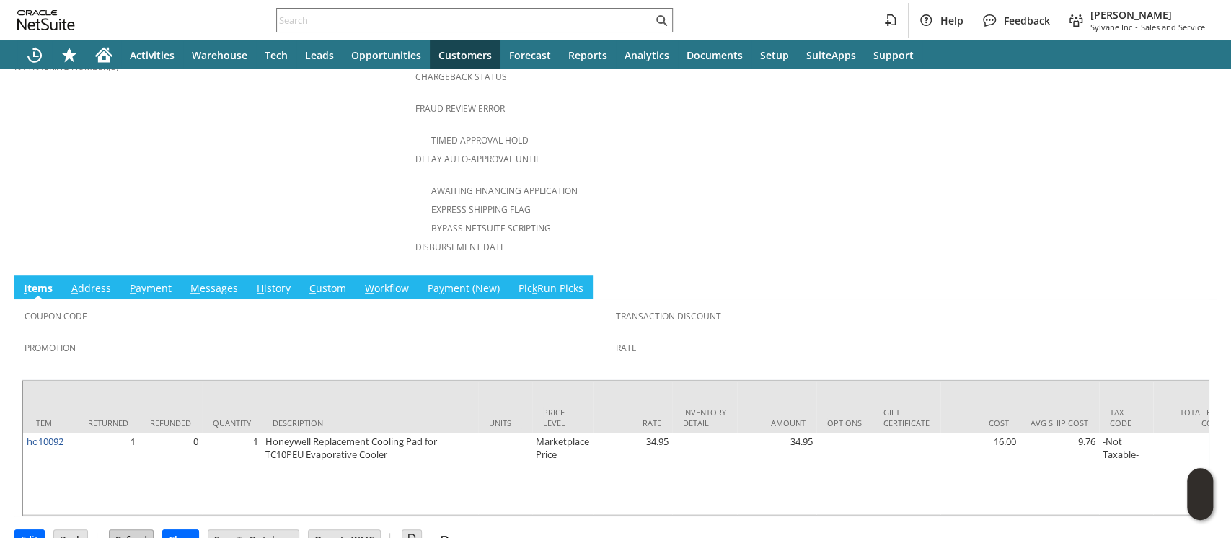
click at [132, 530] on input "Refund" at bounding box center [131, 539] width 43 height 19
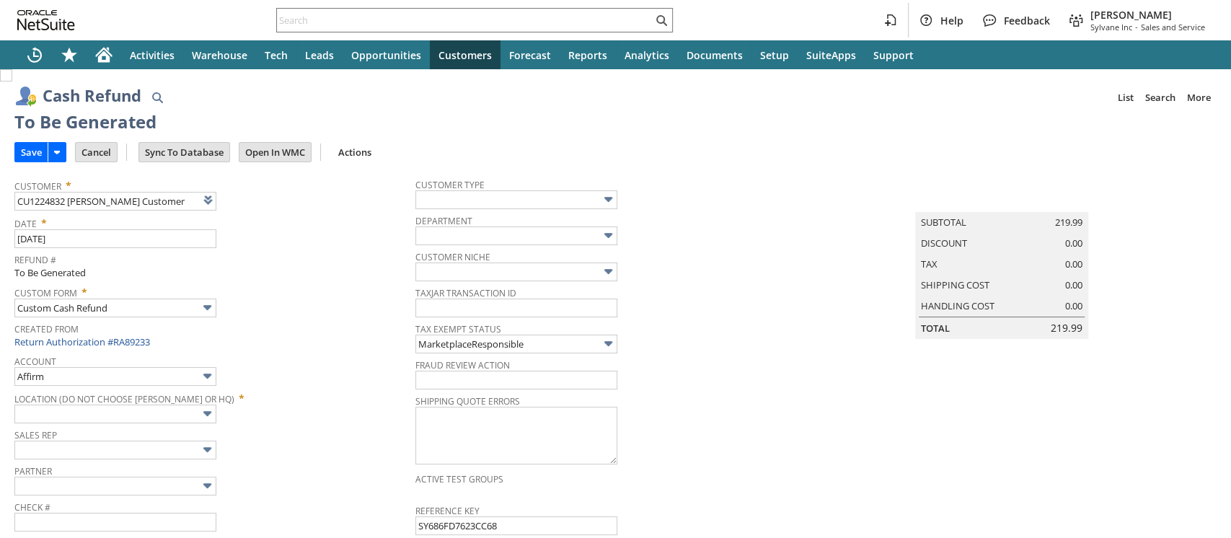
type input "Amazon Undeposited Funds"
type input "Headquarters : Head... : Pending Testing"
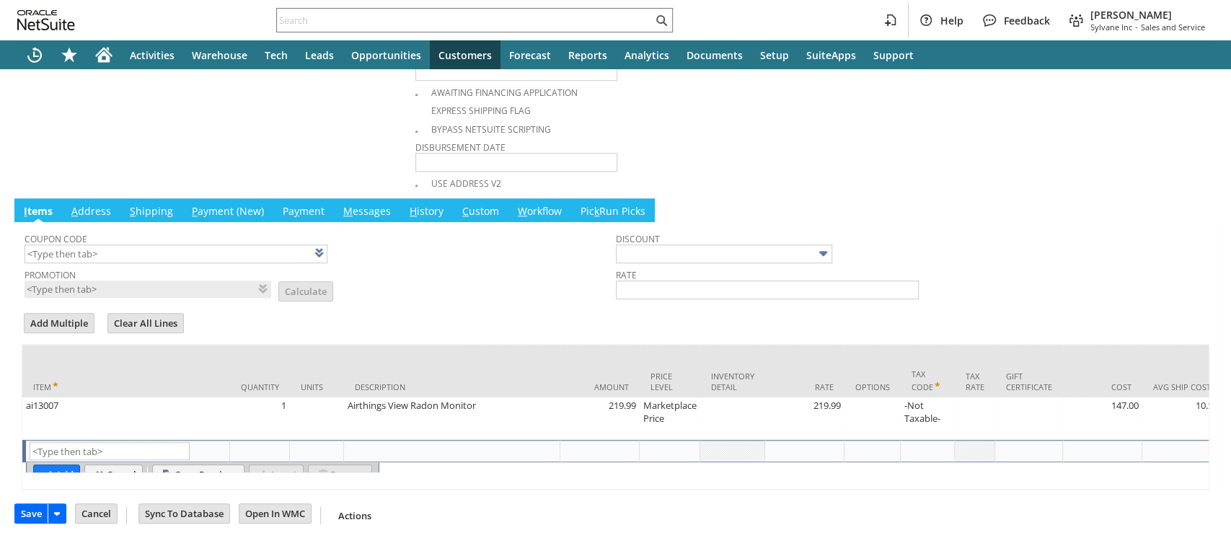
click at [17, 508] on input "Save" at bounding box center [31, 513] width 32 height 19
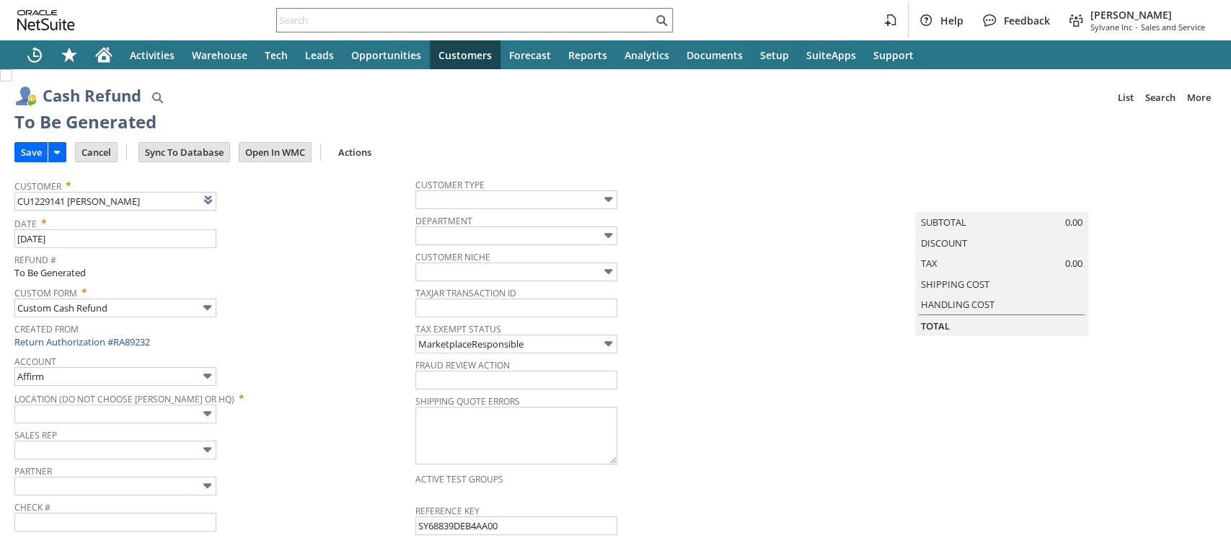
type input "Amazon Undeposited Funds"
type input "Headquarters : Head... : Pending Testing"
type input "Add"
type input "Copy Previous"
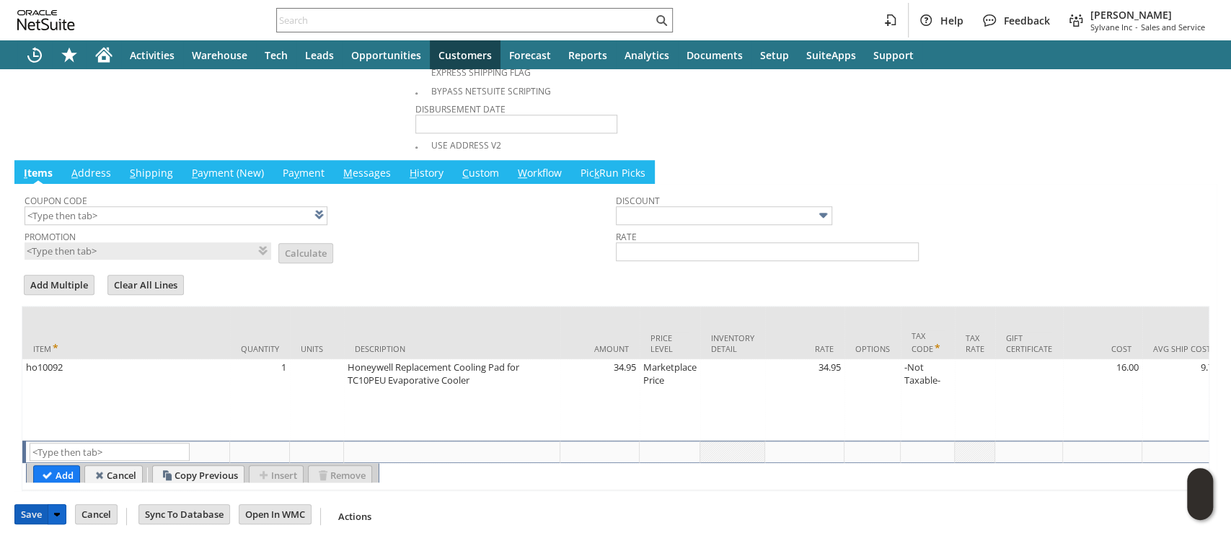
click at [35, 505] on input "Save" at bounding box center [31, 514] width 32 height 19
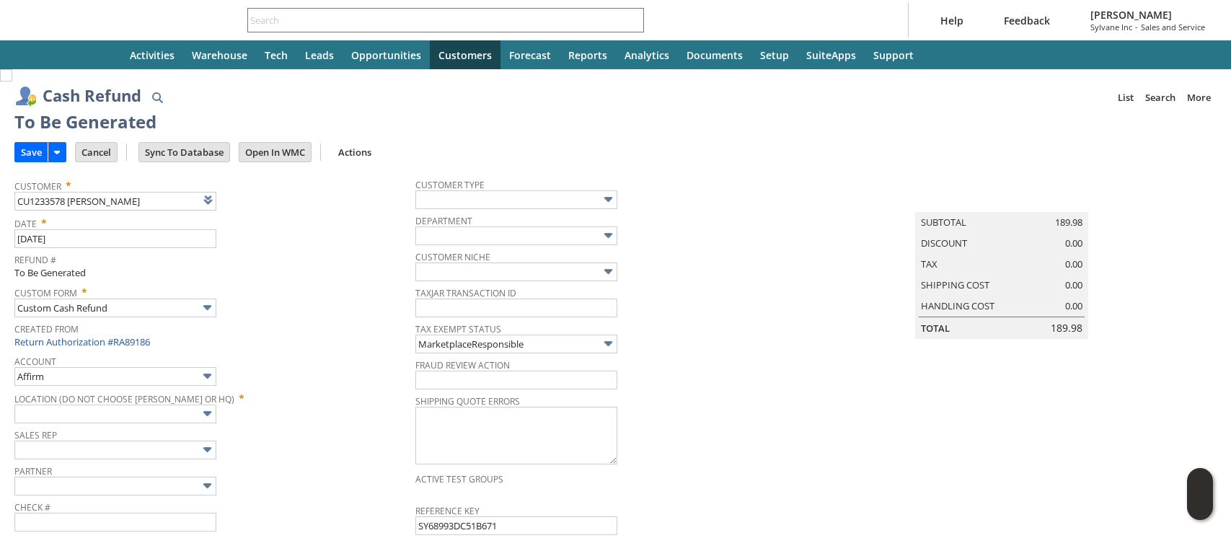
type input "Amazon Undeposited Funds"
type input "Headquarters : Head... : Pending Testing"
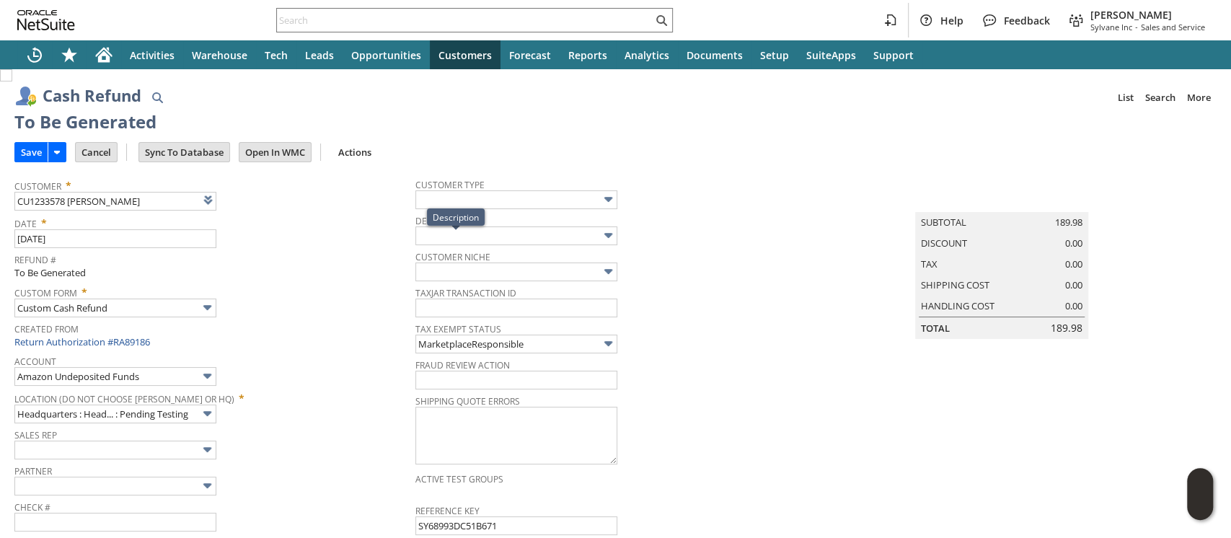
scroll to position [813, 0]
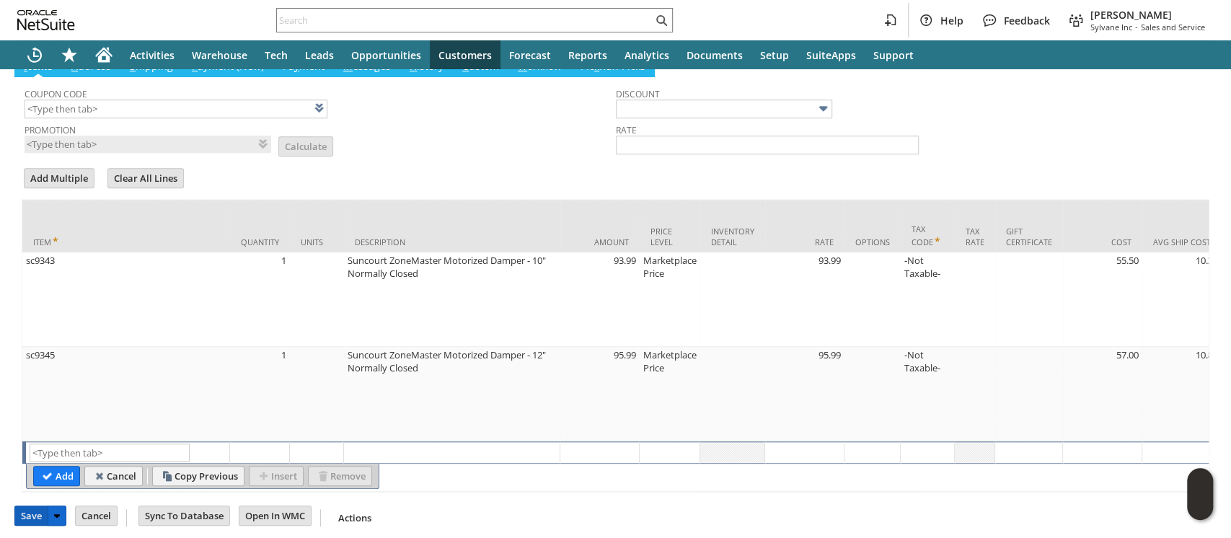
click at [38, 508] on input "Save" at bounding box center [31, 515] width 32 height 19
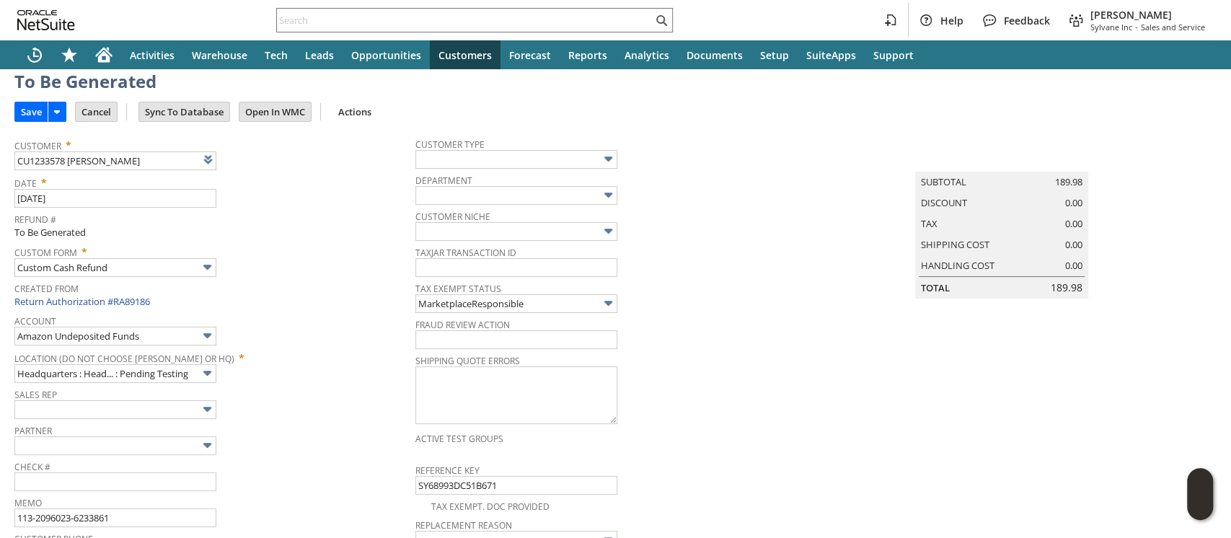
scroll to position [0, 0]
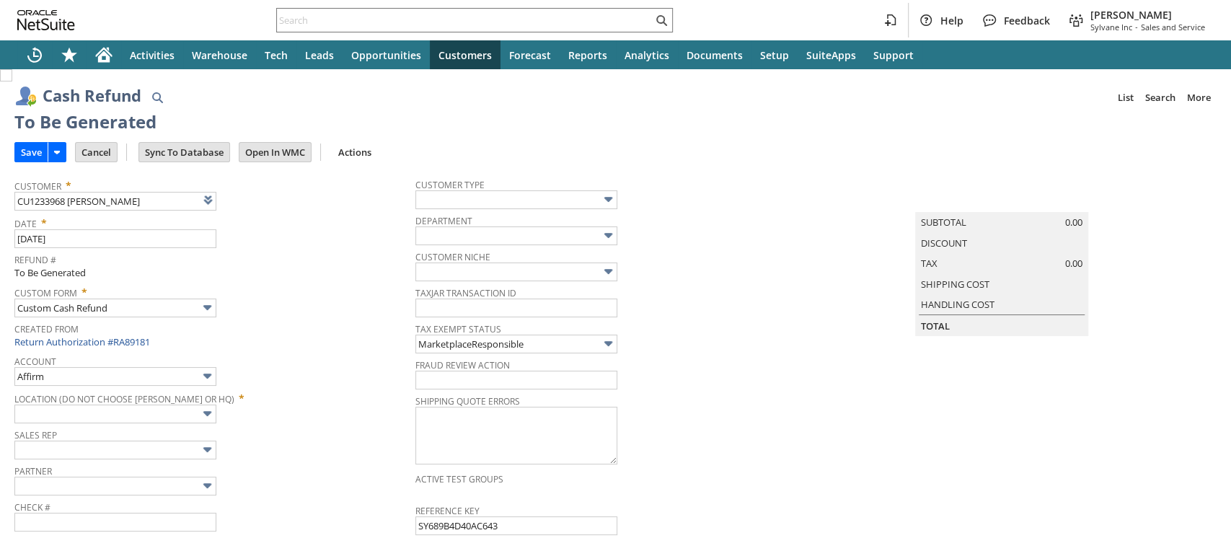
type input "Amazon Undeposited Funds"
type input "Headquarters : Head... : Pending Testing"
type input "Add"
type input "Copy Previous"
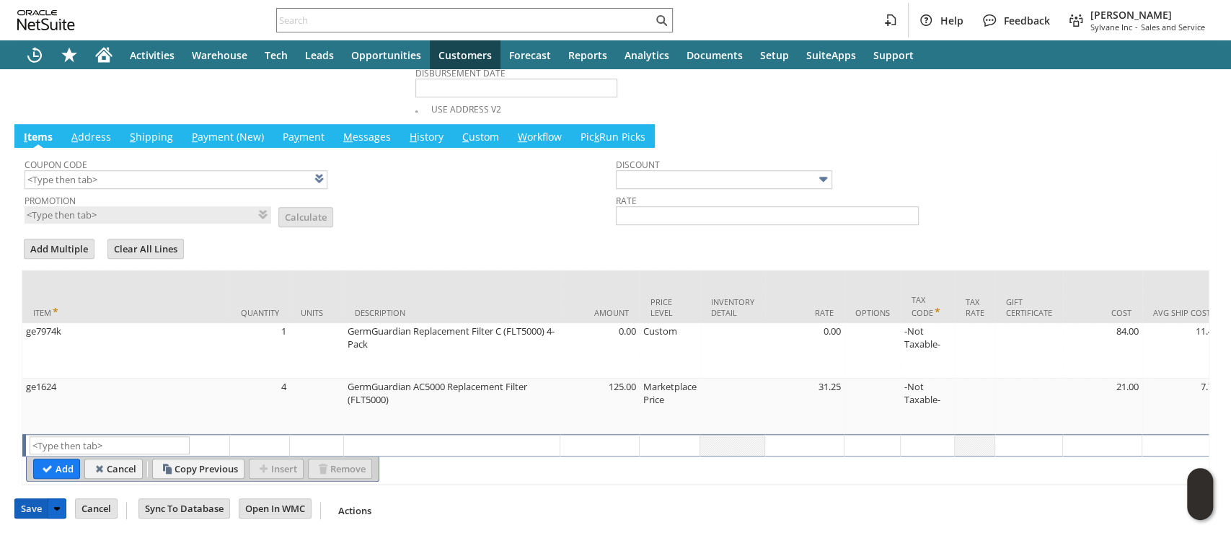
click at [24, 506] on input "Save" at bounding box center [31, 508] width 32 height 19
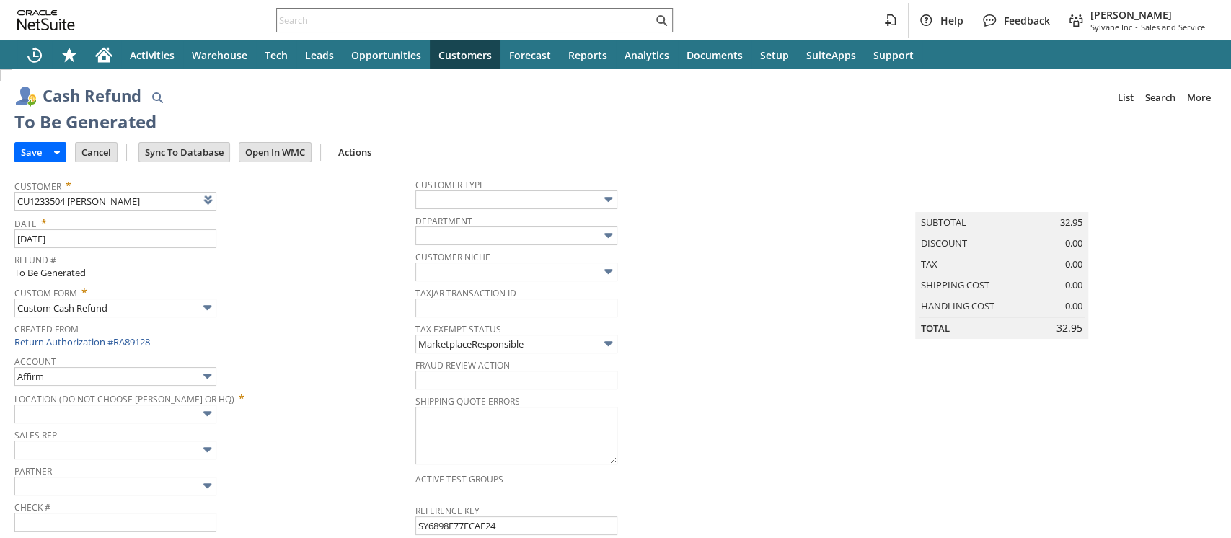
type input "Amazon Undeposited Funds"
type input "Headquarters : Head... : Pending Testing"
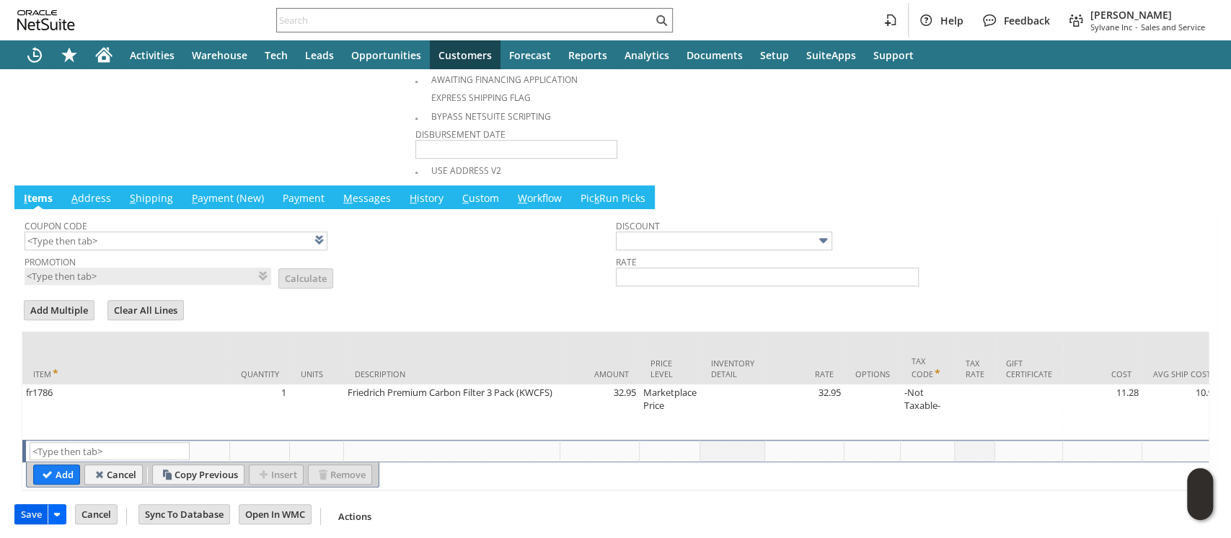
click at [38, 508] on input "Save" at bounding box center [31, 514] width 32 height 19
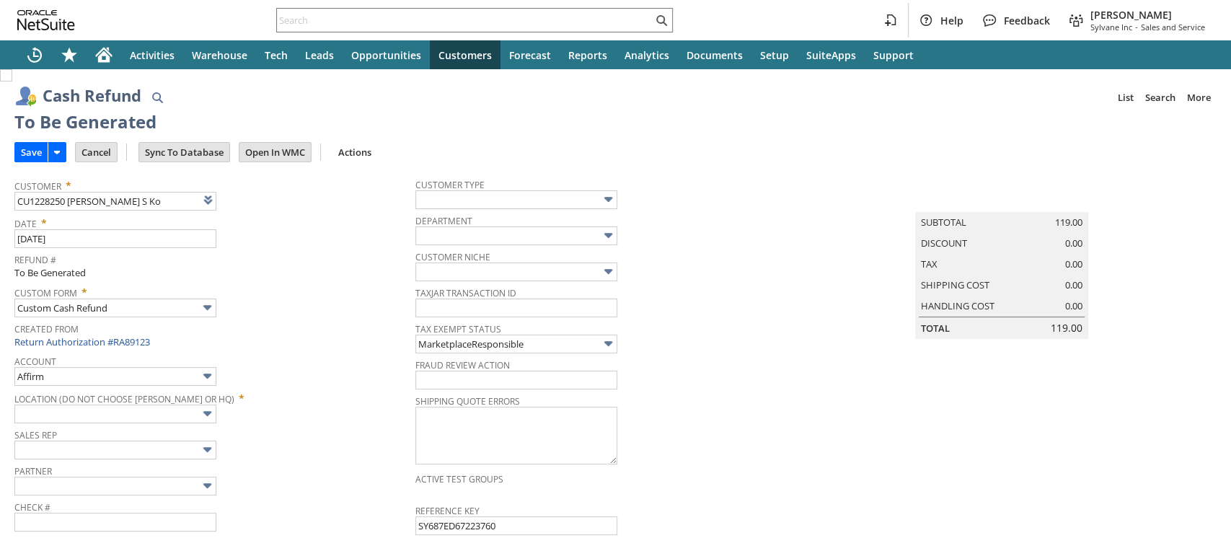
type input "Amazon Undeposited Funds"
type input "Headquarters : Head... : Pending Testing"
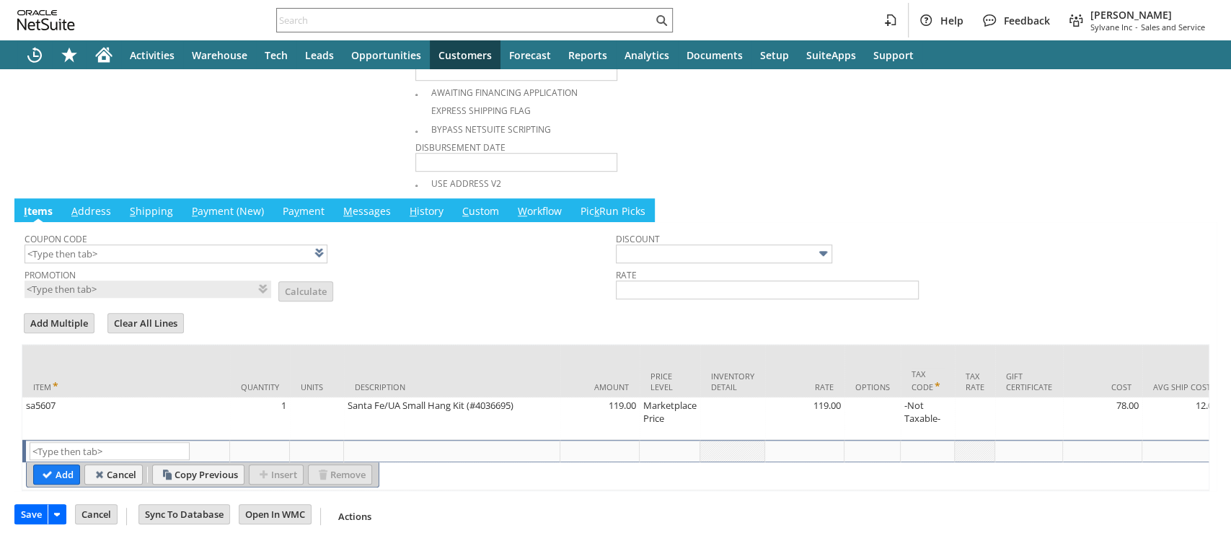
click at [39, 521] on td "Save" at bounding box center [44, 516] width 61 height 27
click at [35, 508] on input "Save" at bounding box center [31, 514] width 32 height 19
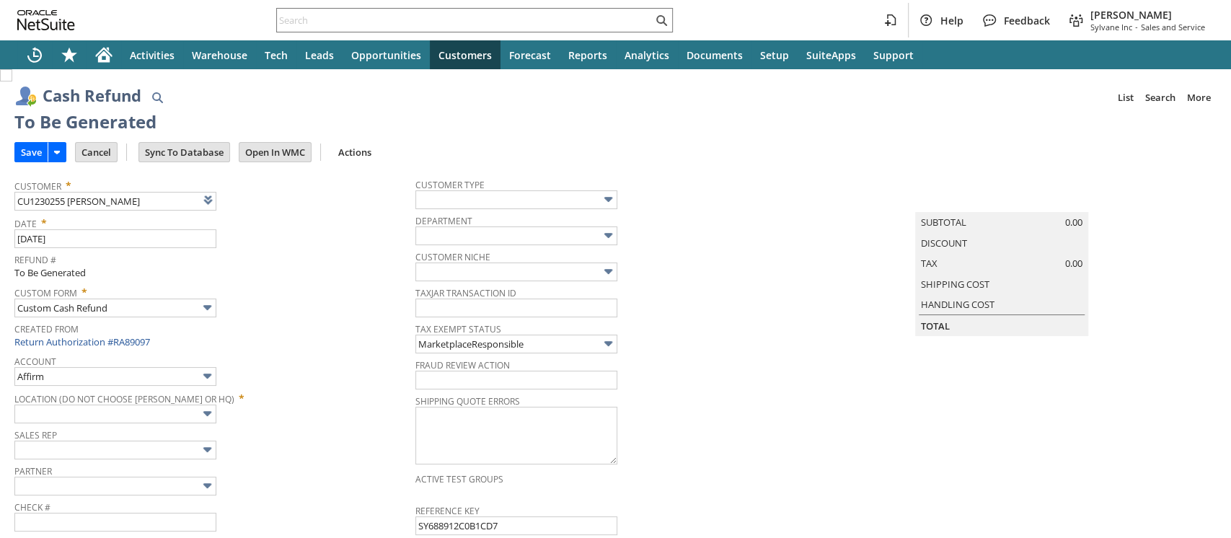
type input "Amazon Undeposited Funds"
type input "Headquarters : Head... : Pending Testing"
type input "Add"
type input "Copy Previous"
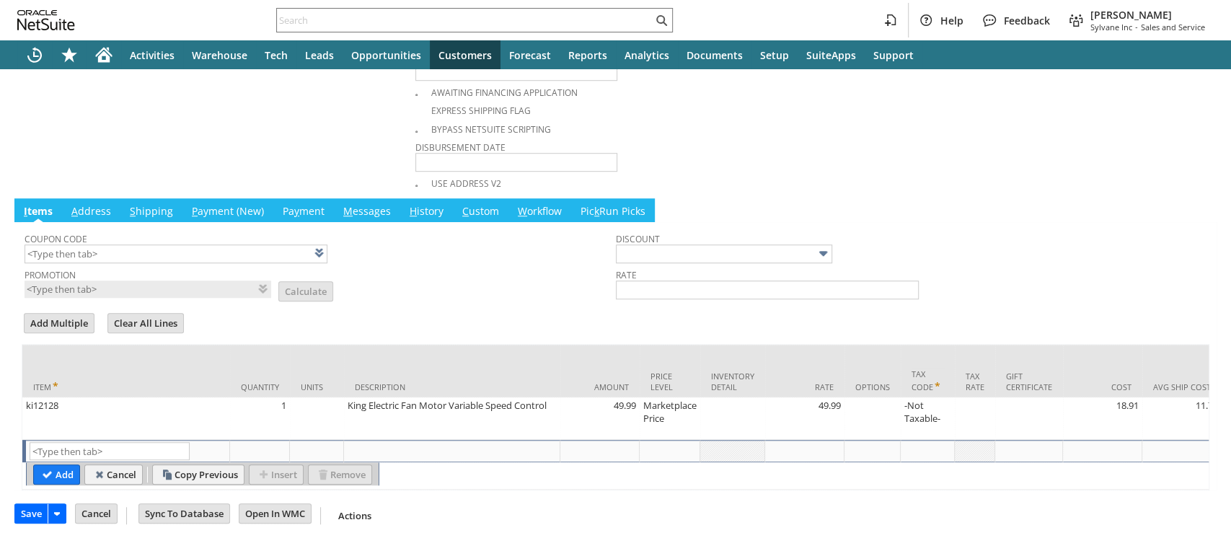
click at [30, 510] on input "Save" at bounding box center [31, 513] width 32 height 19
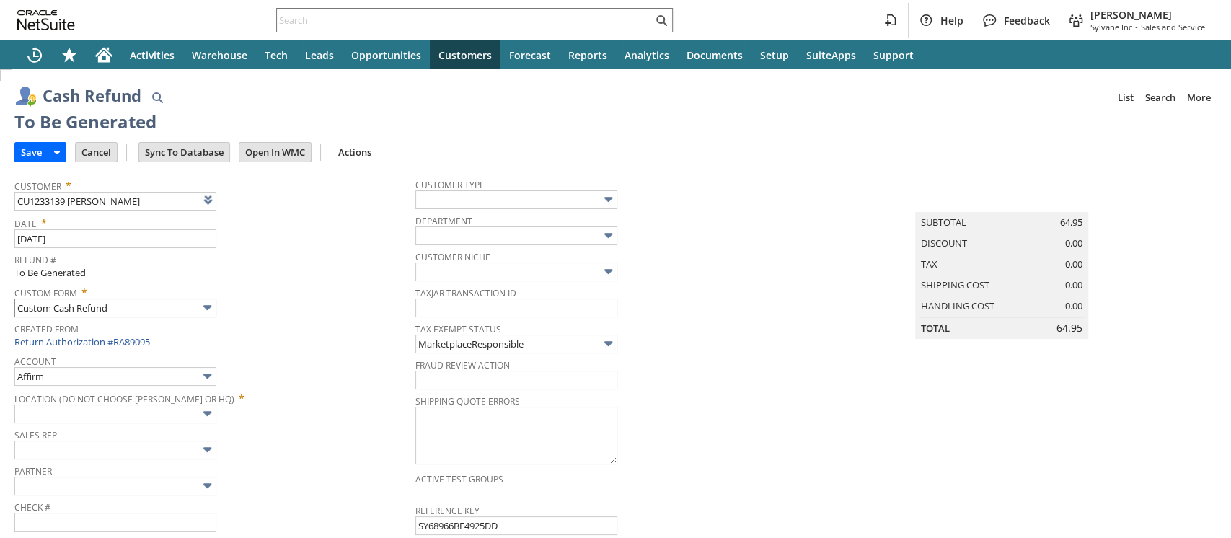
type input "Amazon Undeposited Funds"
type input "Headquarters : Head... : Pending Testing"
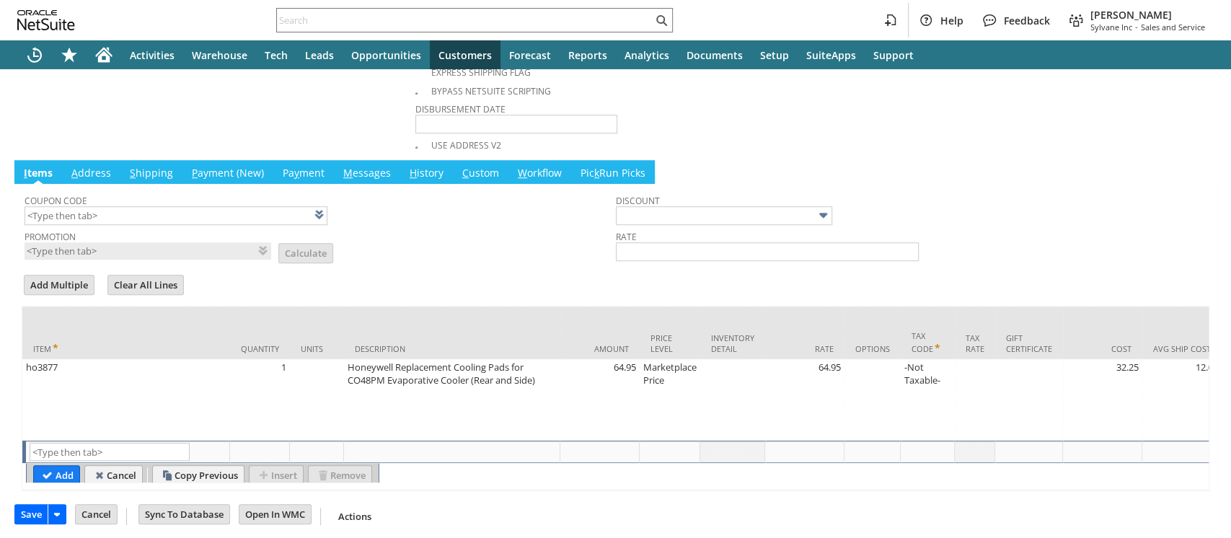
click at [35, 513] on input "Save" at bounding box center [31, 514] width 32 height 19
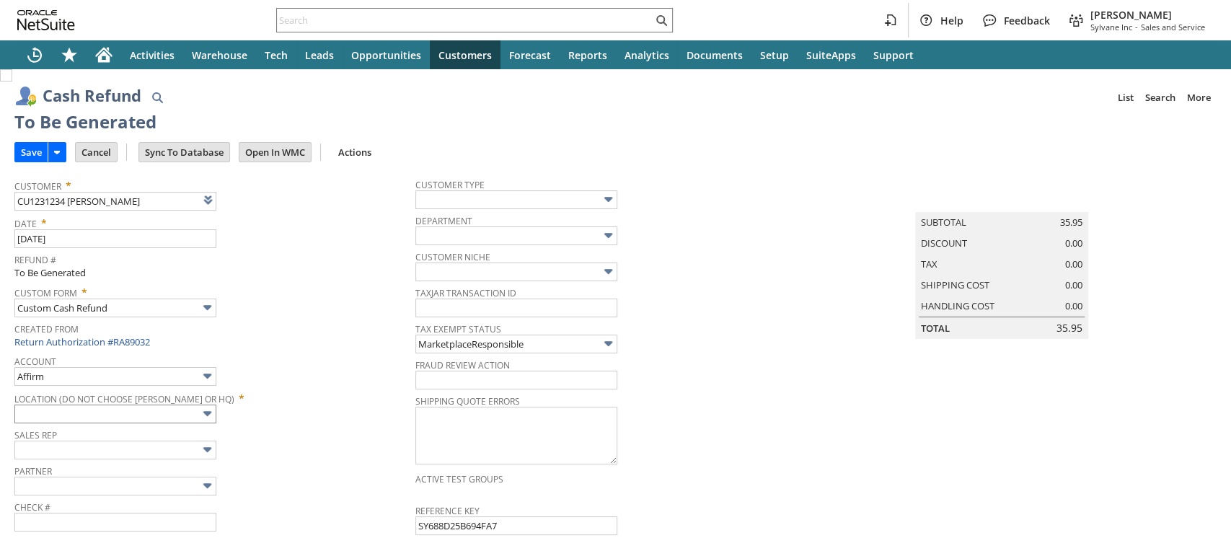
type input "Amazon Undeposited Funds"
type input "Headquarters : Head... : Pending Testing"
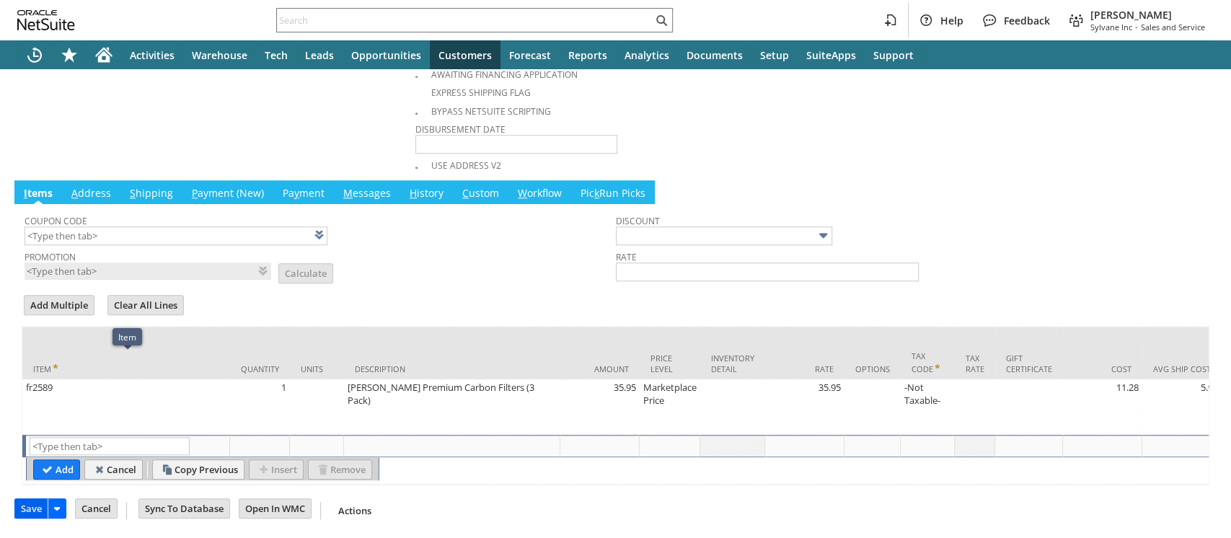
click at [37, 509] on input "Save" at bounding box center [31, 508] width 32 height 19
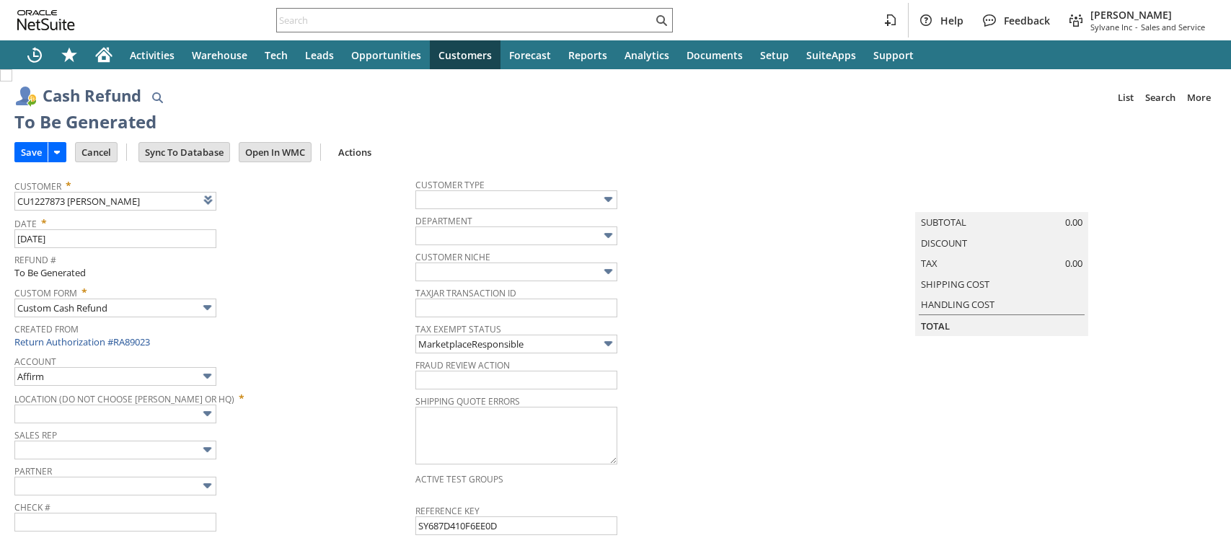
type input "Amazon Undeposited Funds"
type input "Headquarters : Head... : Pending Testing"
type input "Add"
type input "Copy Previous"
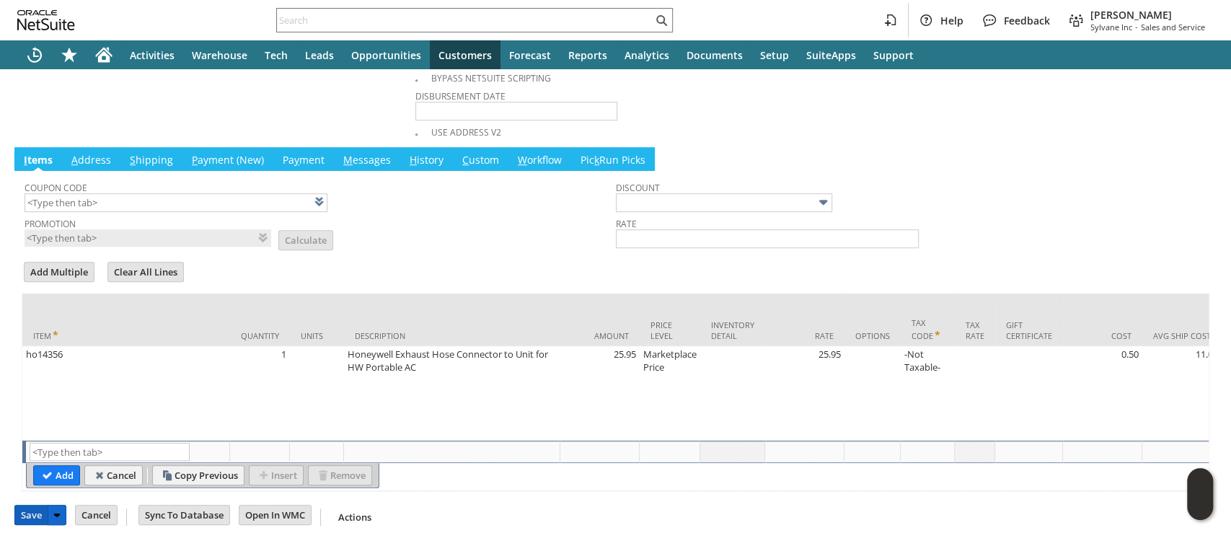
click at [29, 509] on input "Save" at bounding box center [31, 514] width 32 height 19
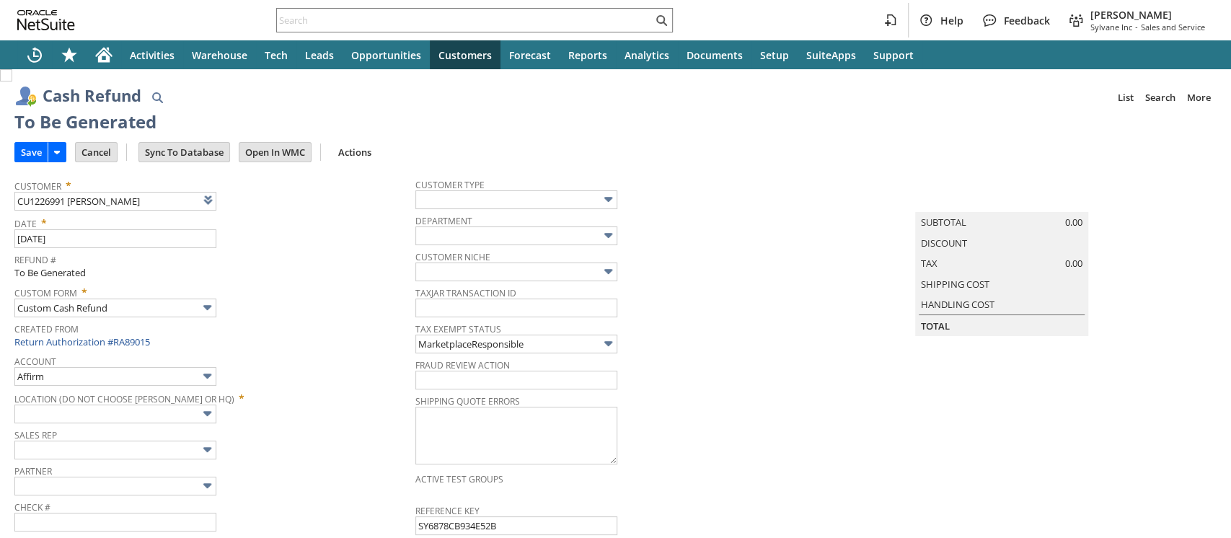
type input "Amazon Undeposited Funds"
type input "Headquarters : Head... : Pending Testing"
type input "Add"
type input "Copy Previous"
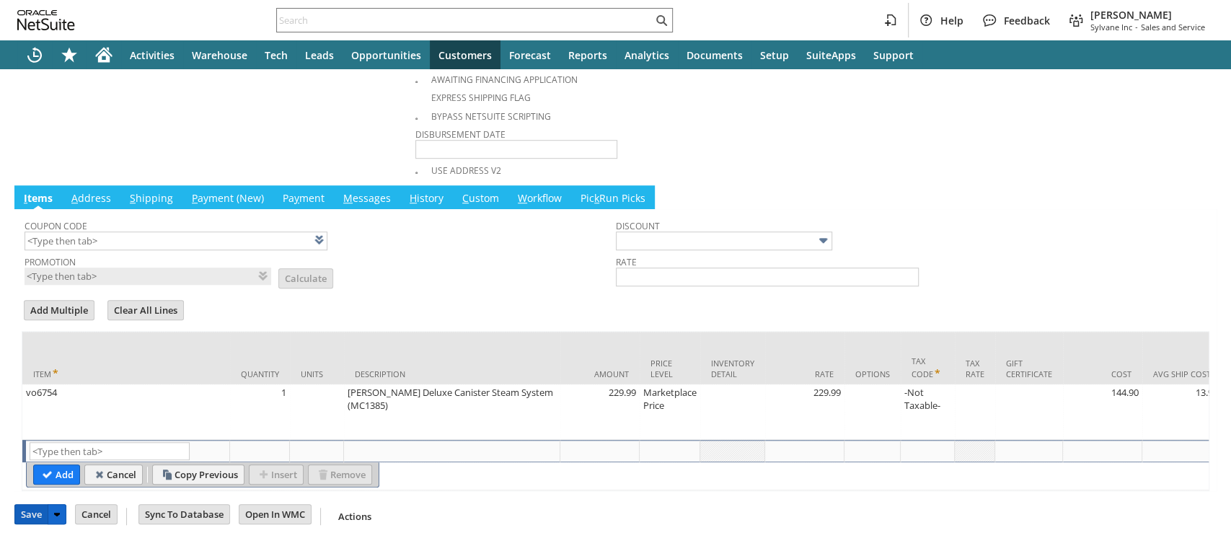
click at [34, 515] on input "Save" at bounding box center [31, 514] width 32 height 19
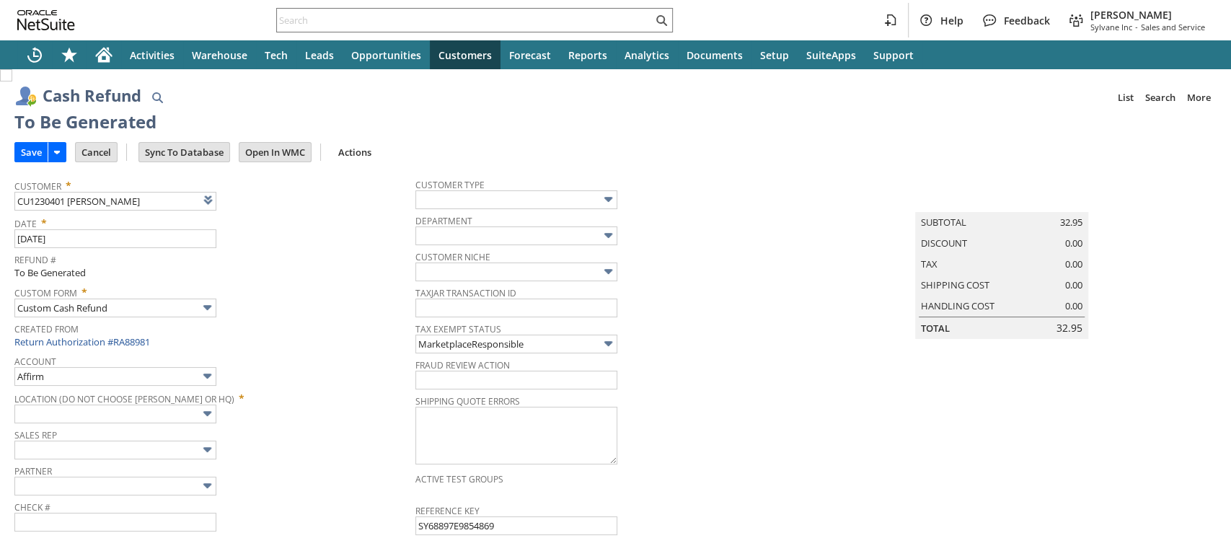
type input "Amazon Undeposited Funds"
type input "Headquarters : Head... : Pending Testing"
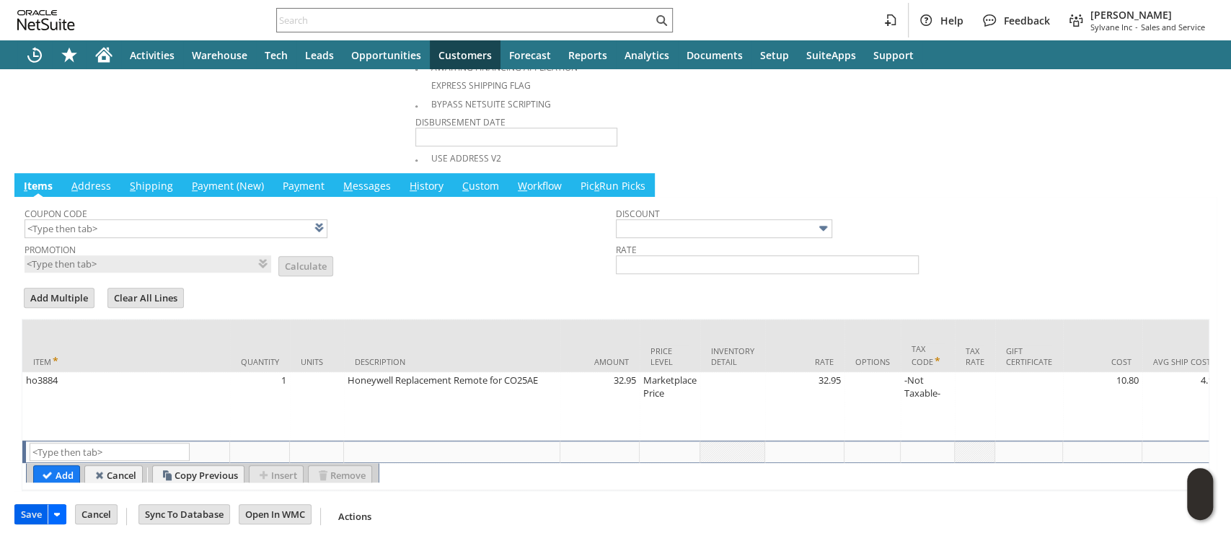
click at [31, 511] on input "Save" at bounding box center [31, 514] width 32 height 19
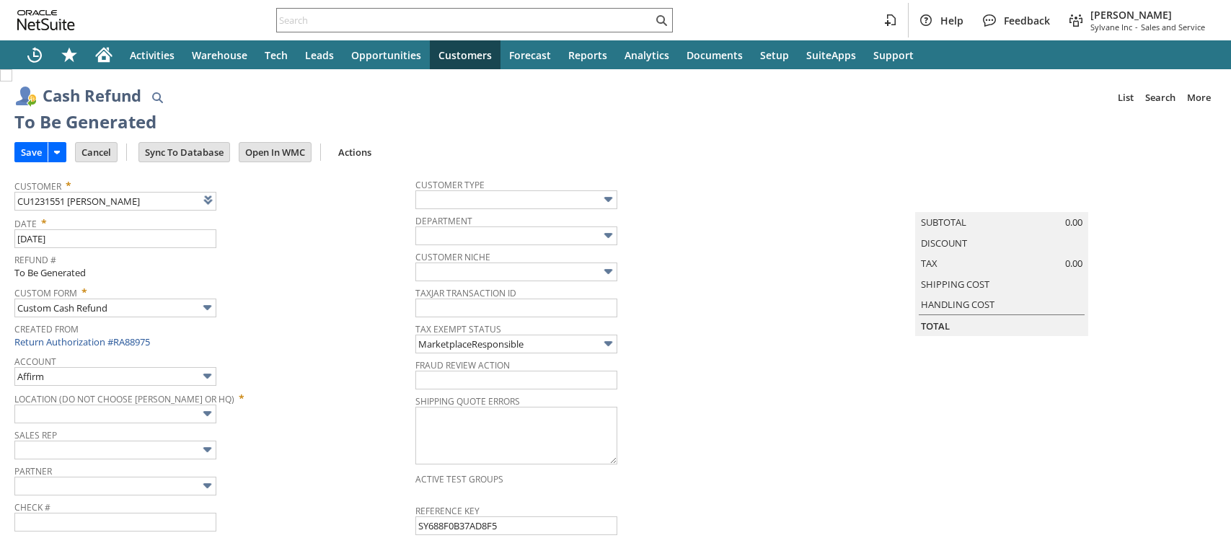
click at [35, 156] on input "Save" at bounding box center [31, 152] width 32 height 19
type input "Amazon Undeposited Funds"
type input "Headquarters : Head... : Pending Testing"
type input "Add"
type input "Copy Previous"
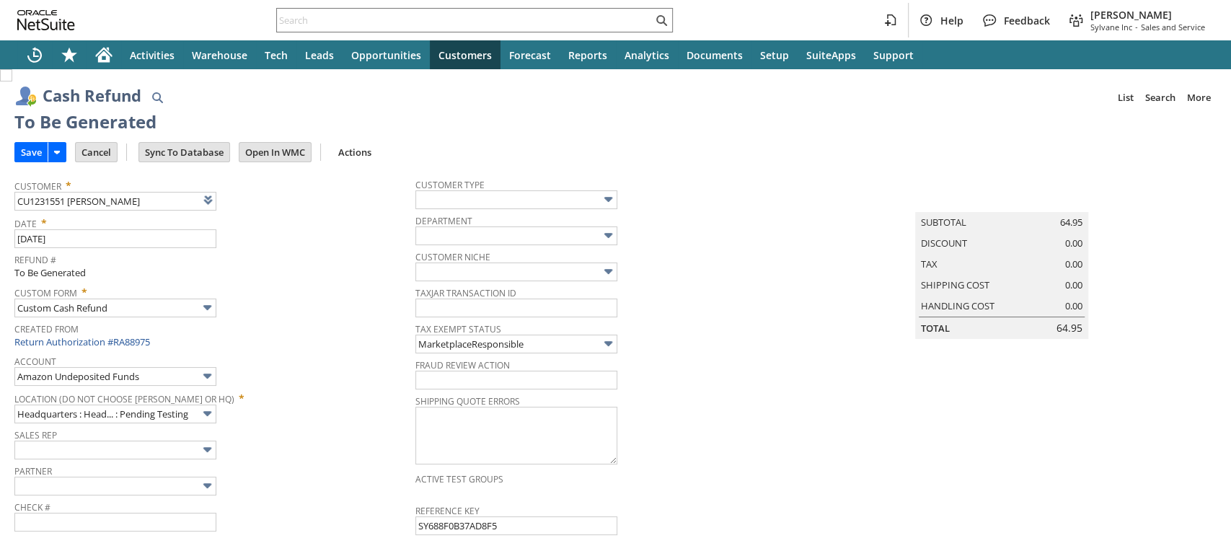
scroll to position [706, 0]
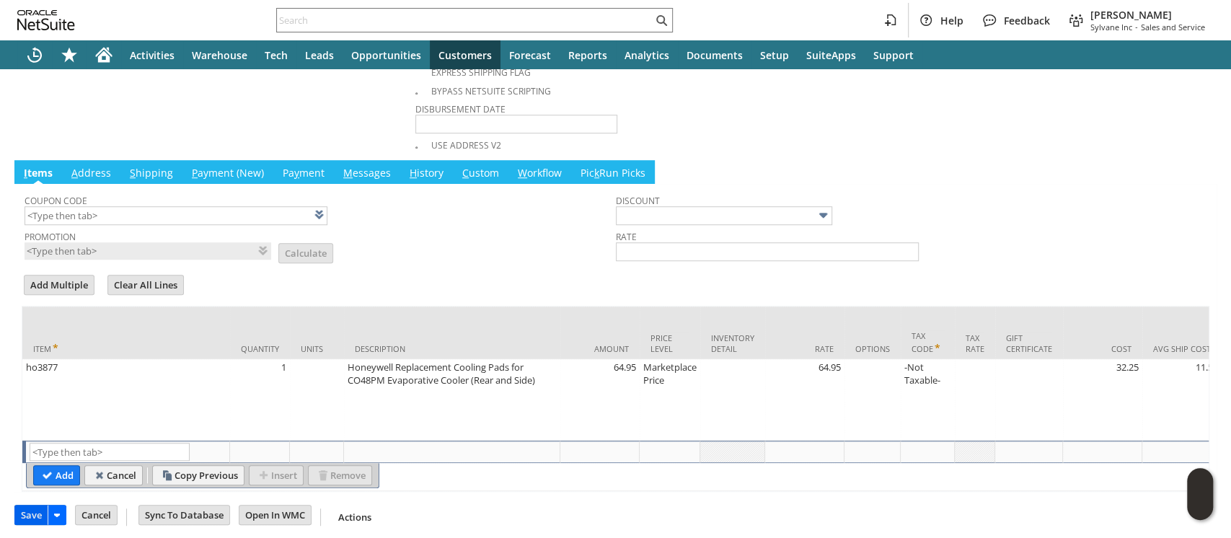
click at [26, 510] on input "Save" at bounding box center [31, 514] width 32 height 19
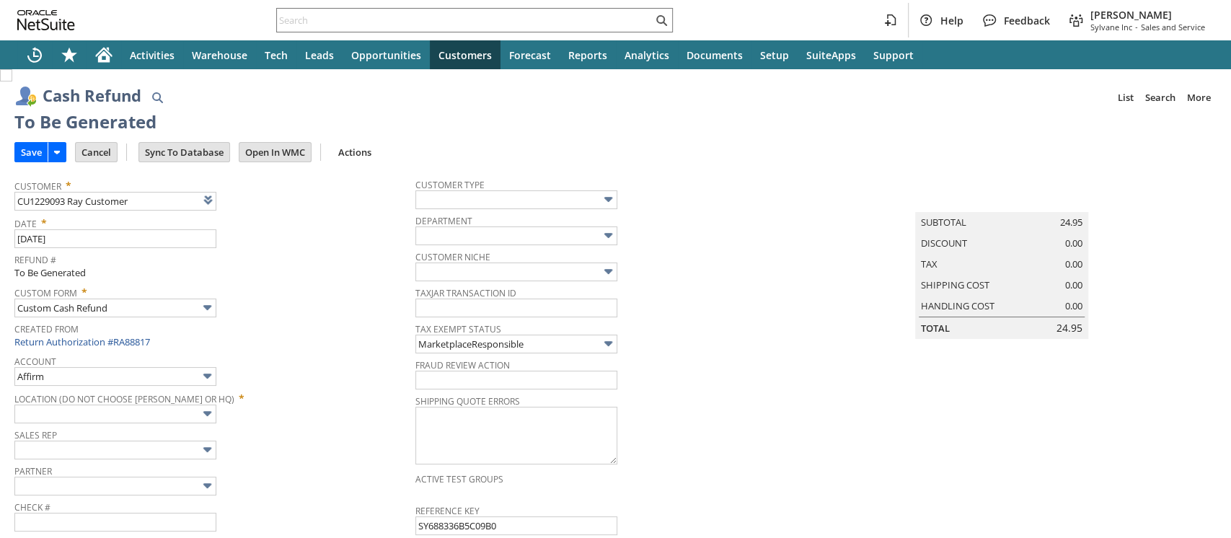
type input "Amazon Undeposited Funds"
type input "Headquarters : Head... : Pending Testing"
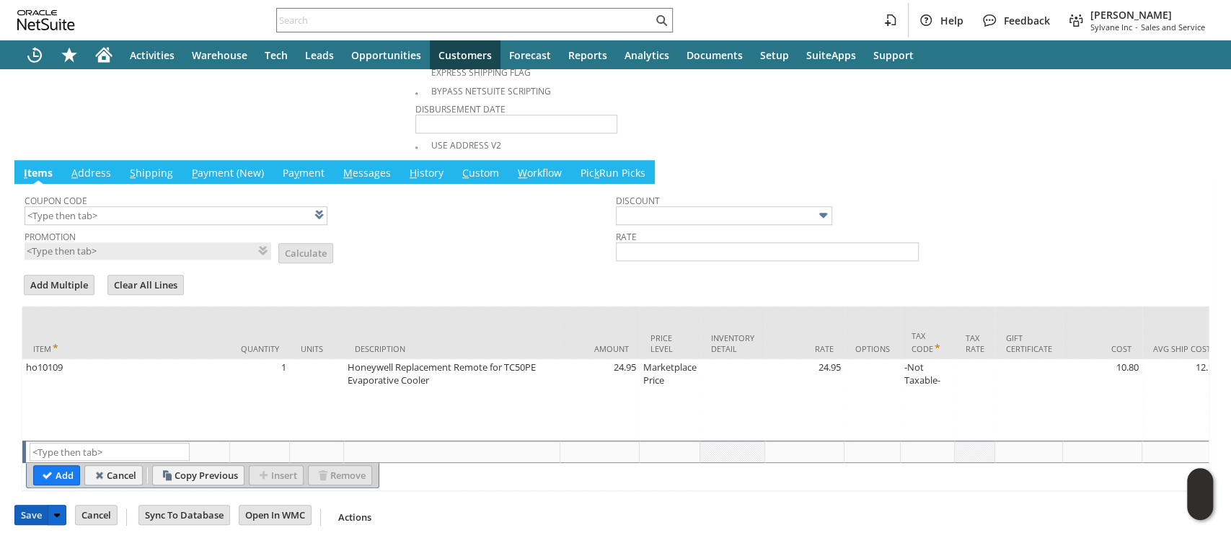
click at [27, 505] on input "Save" at bounding box center [31, 514] width 32 height 19
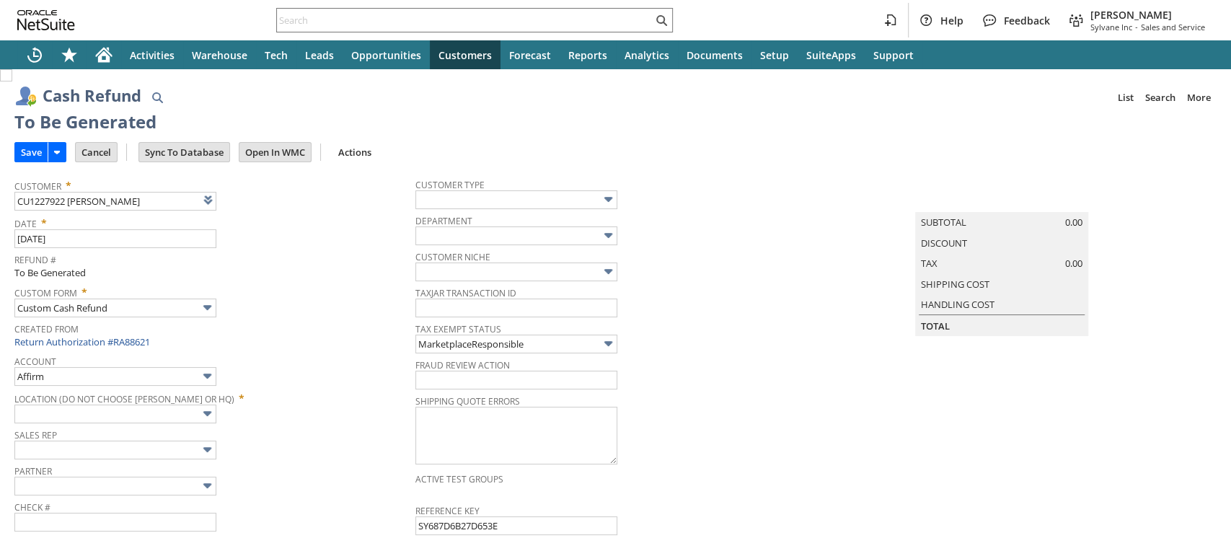
type input "Amazon Undeposited Funds"
type input "Headquarters : Head... : Pending Testing"
type input "Add"
type input "Copy Previous"
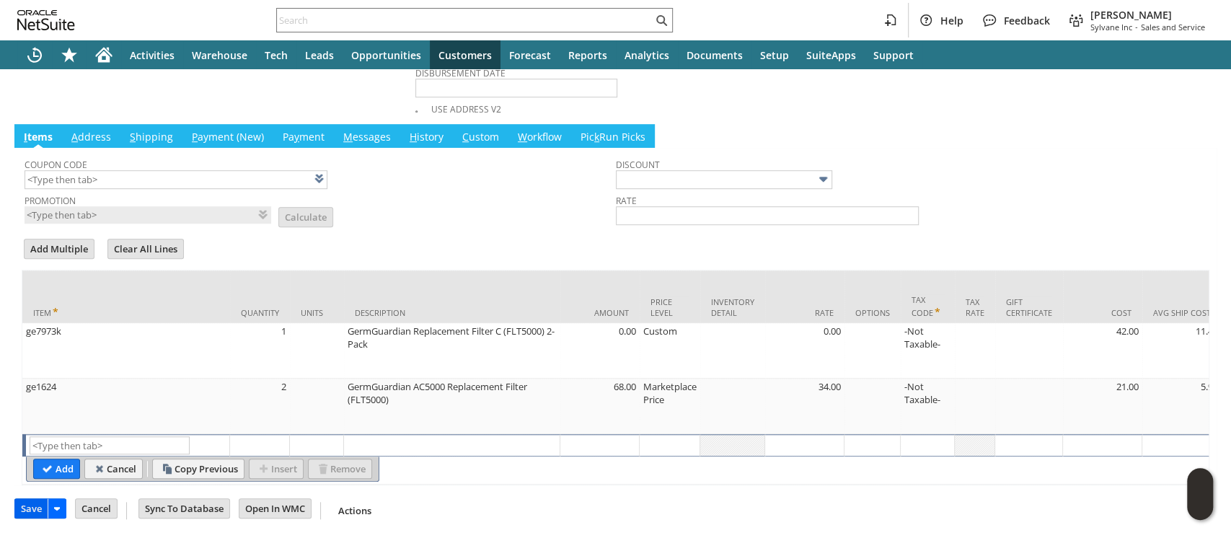
click at [23, 505] on input "Save" at bounding box center [31, 508] width 32 height 19
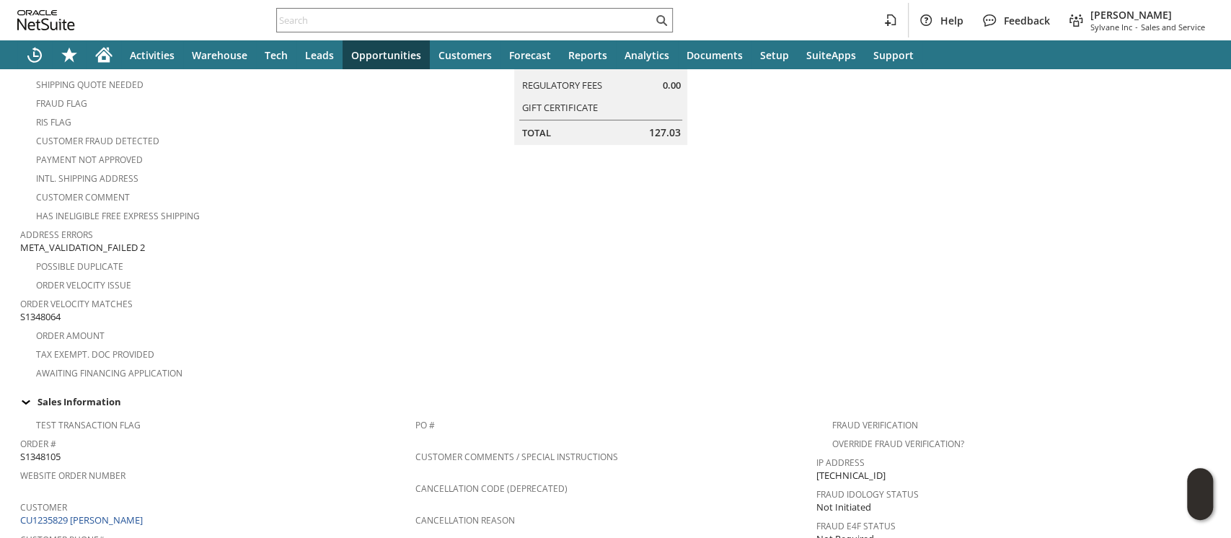
scroll to position [192, 0]
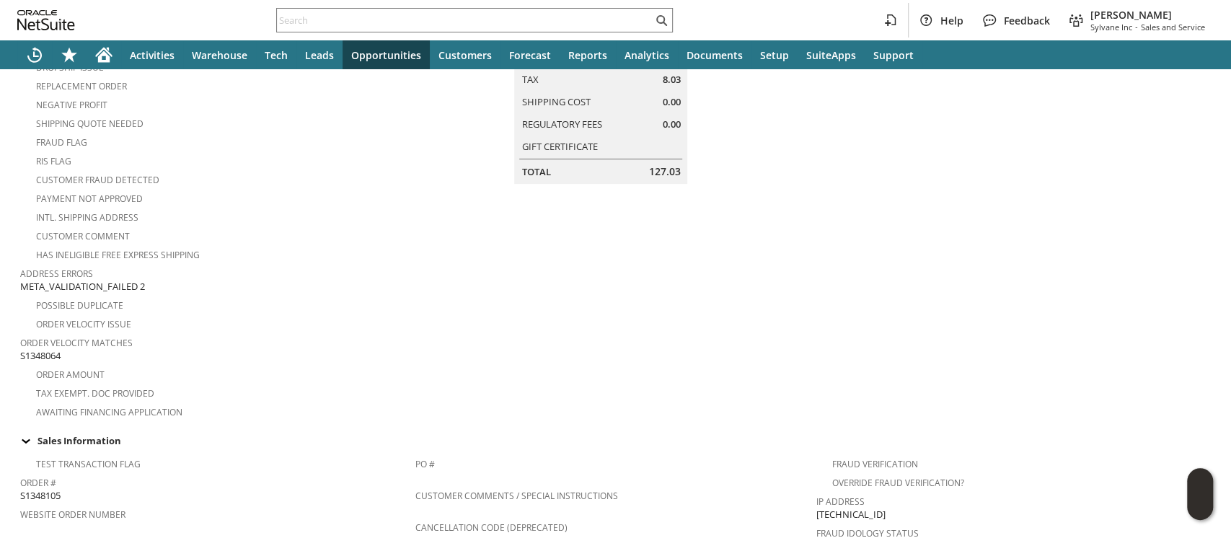
click at [48, 349] on span "S1348064" at bounding box center [40, 356] width 40 height 14
copy span "S1348064"
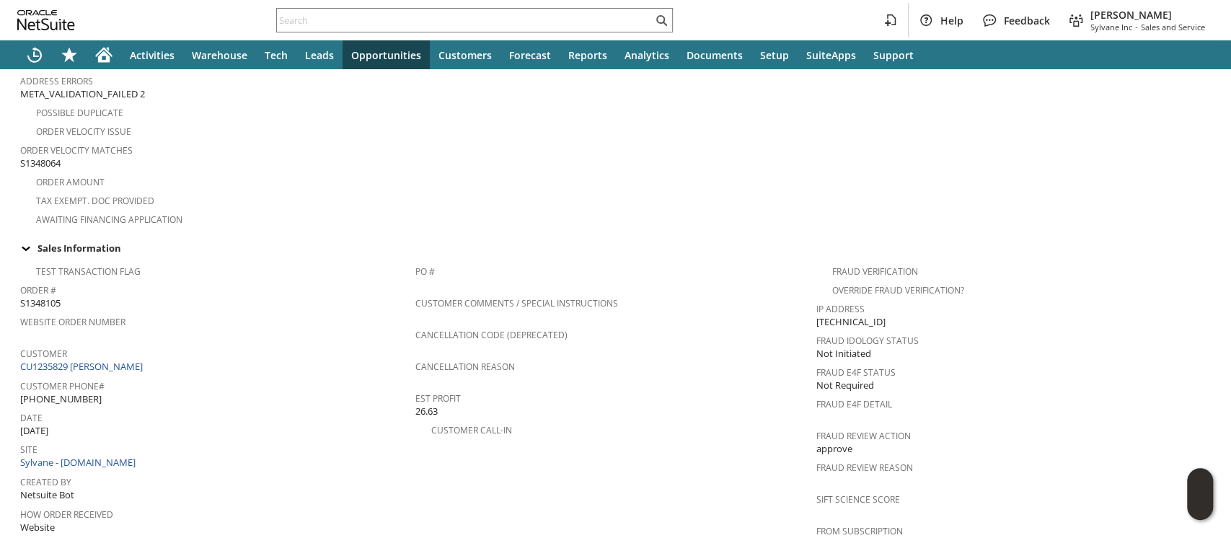
scroll to position [900, 0]
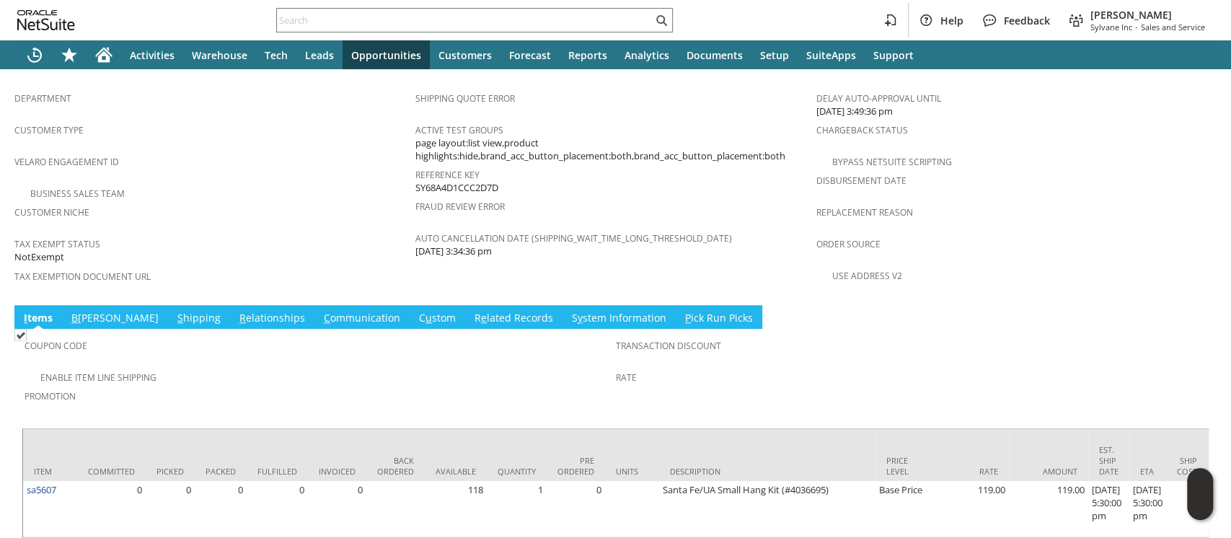
click at [174, 311] on link "S hipping" at bounding box center [199, 319] width 50 height 16
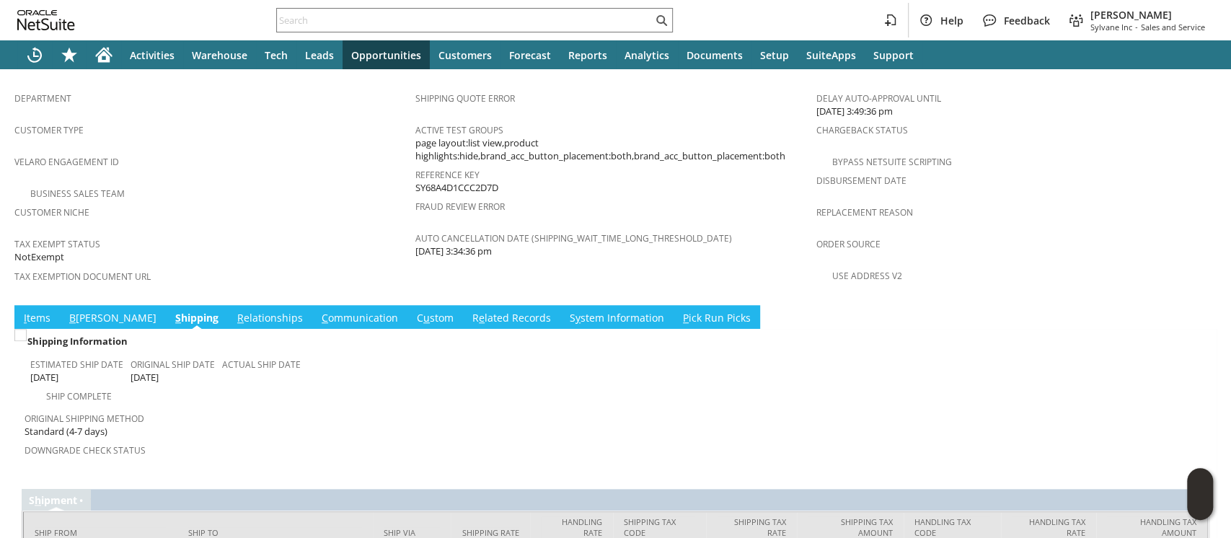
scroll to position [919, 0]
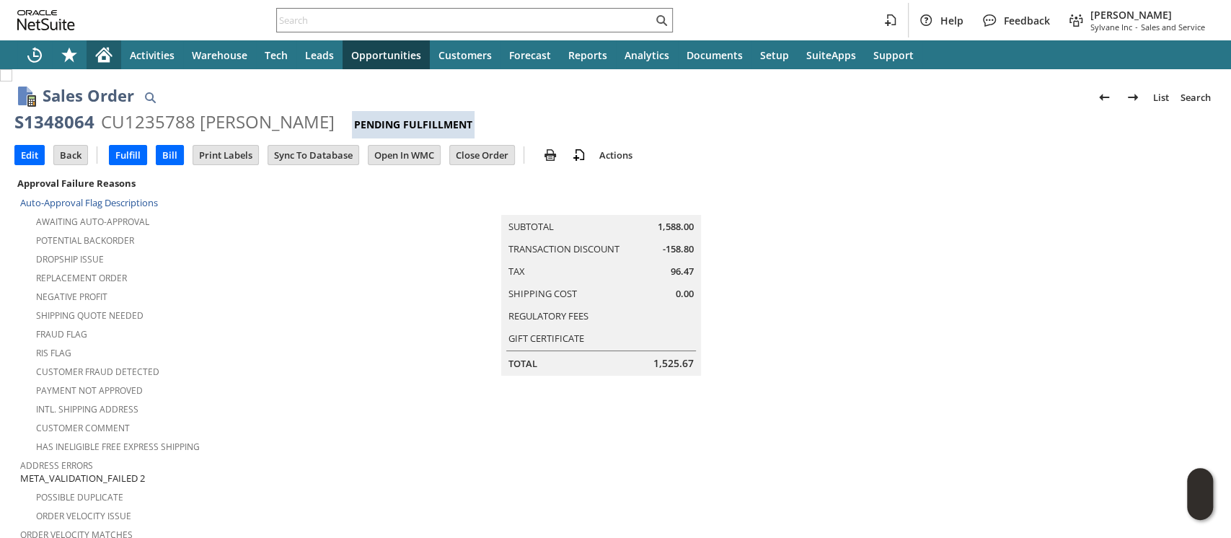
click at [105, 53] on icon "Home" at bounding box center [104, 56] width 12 height 11
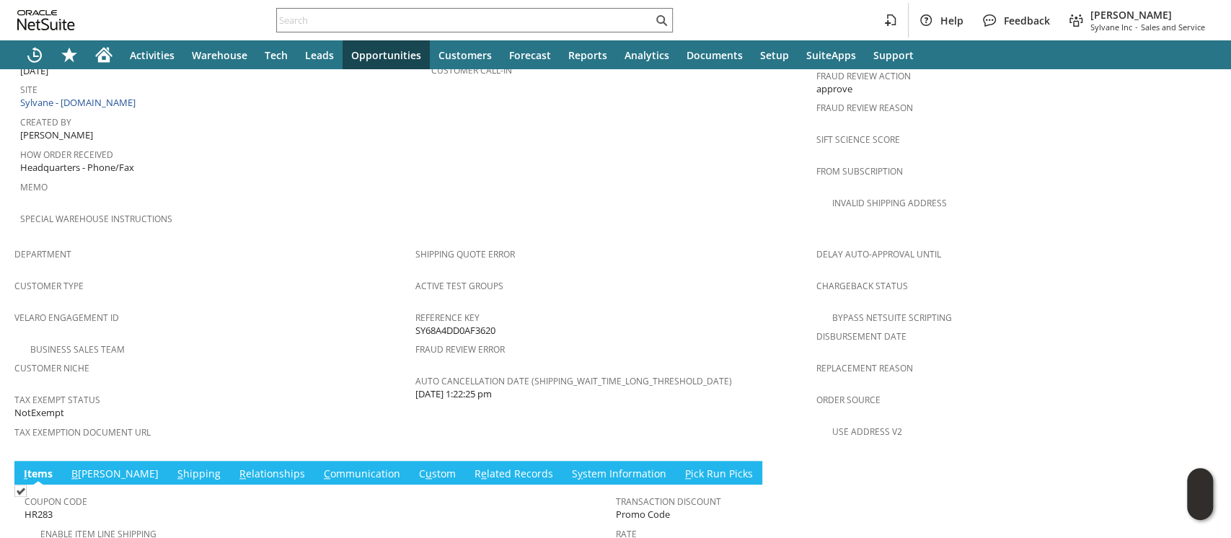
scroll to position [912, 0]
